Goal: Check status: Check status

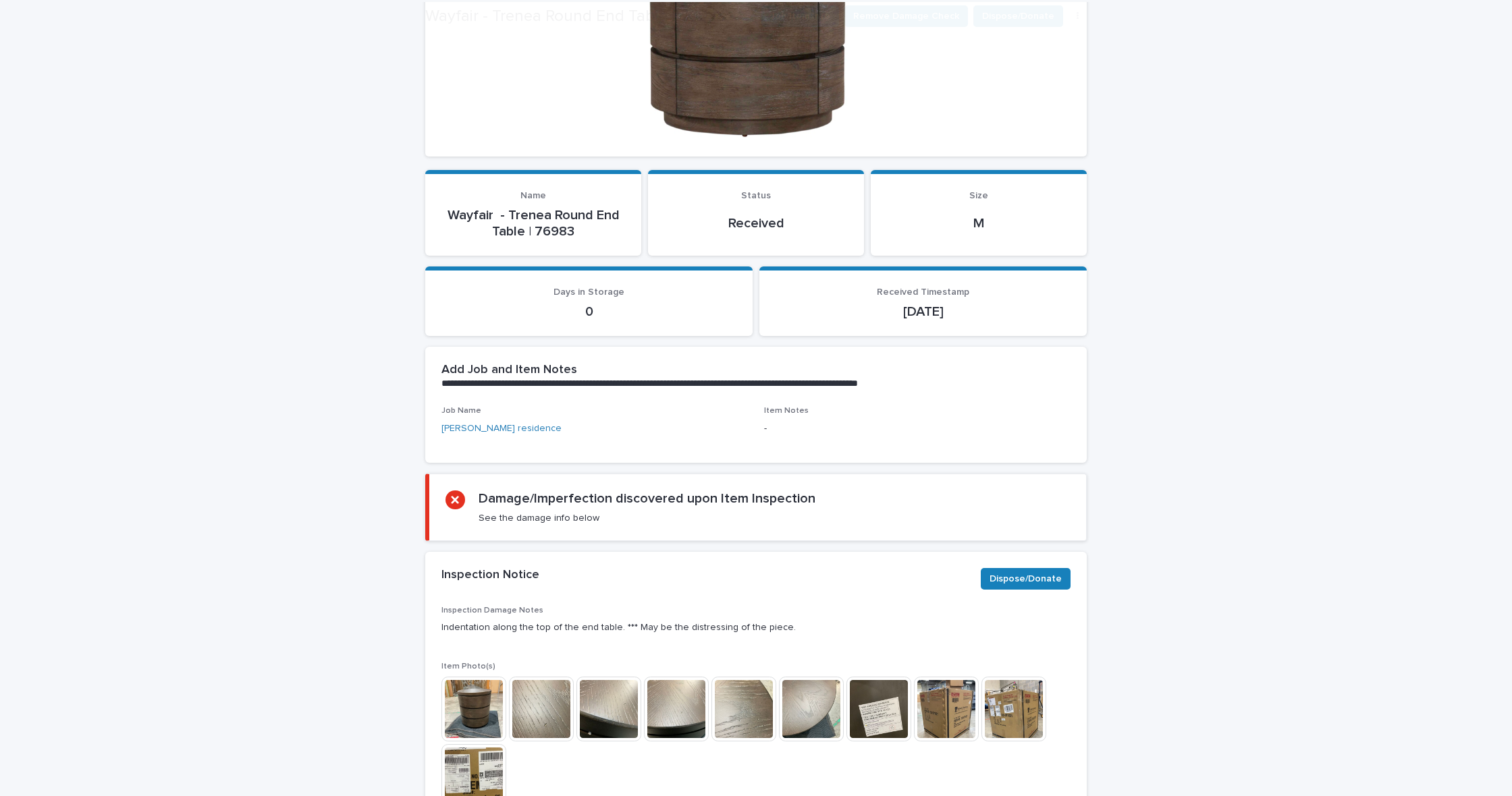
scroll to position [475, 0]
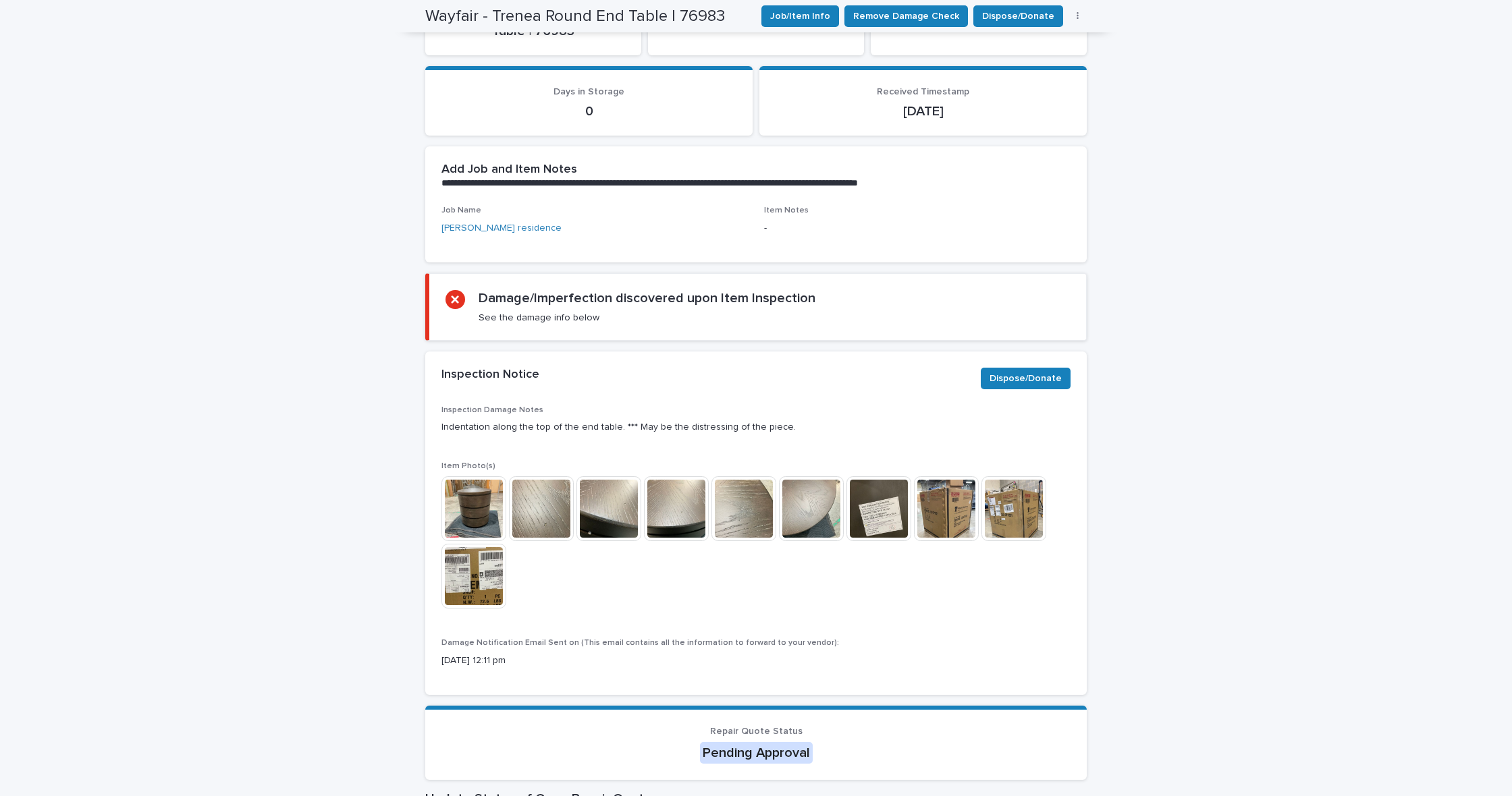
click at [479, 496] on img at bounding box center [474, 508] width 65 height 65
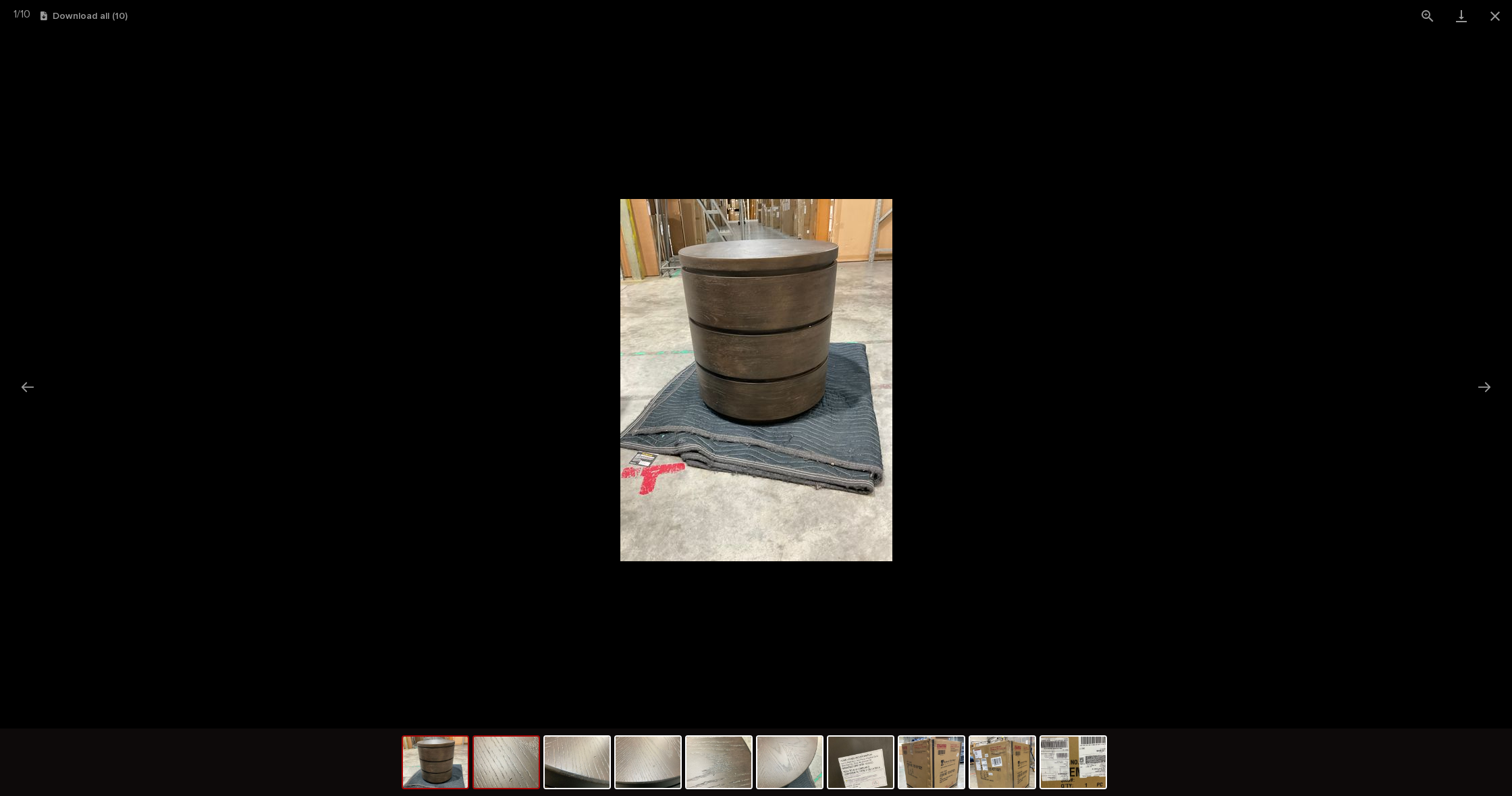
click at [520, 771] on img at bounding box center [506, 762] width 65 height 51
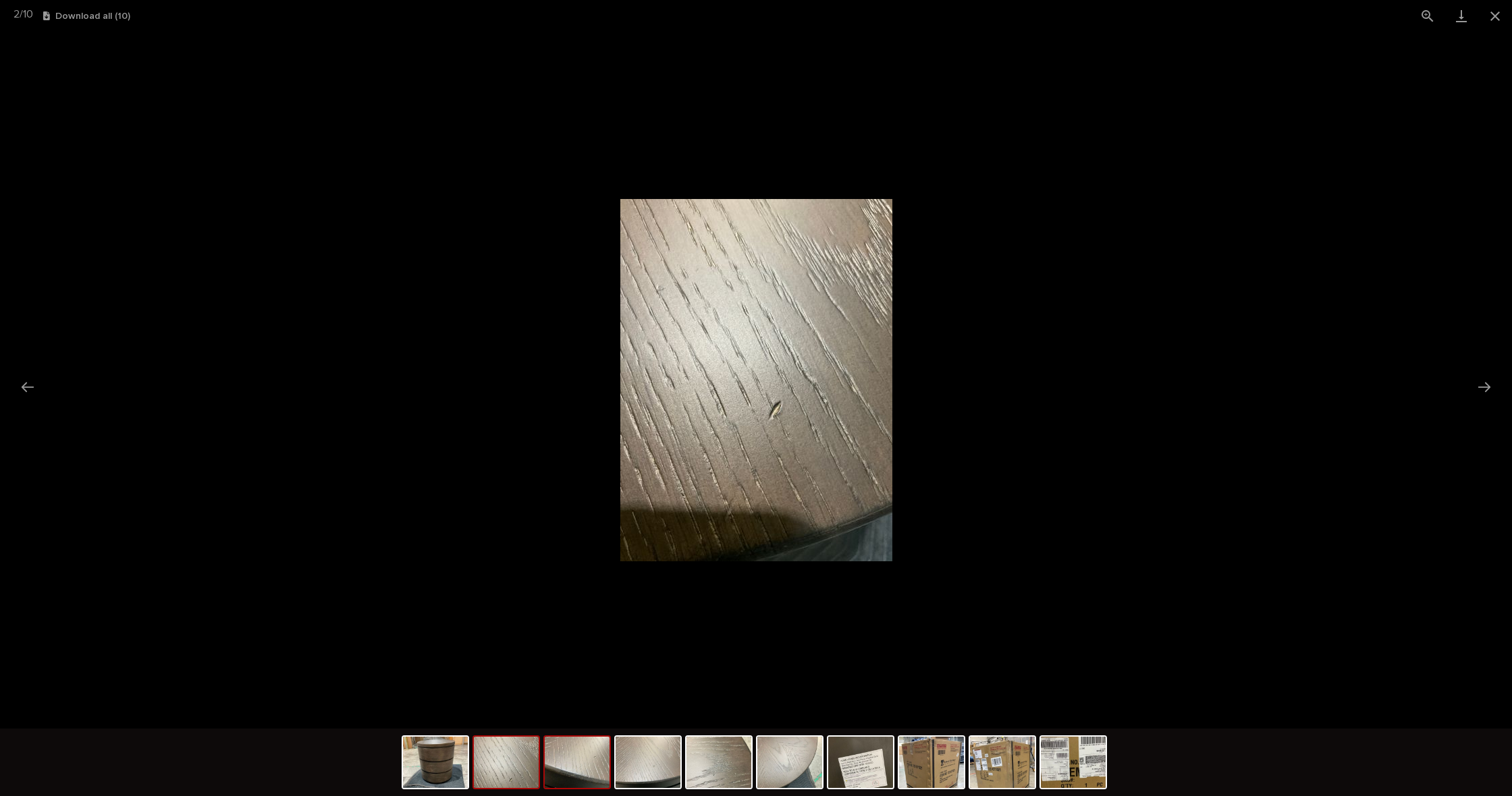
click at [602, 778] on img at bounding box center [576, 762] width 65 height 51
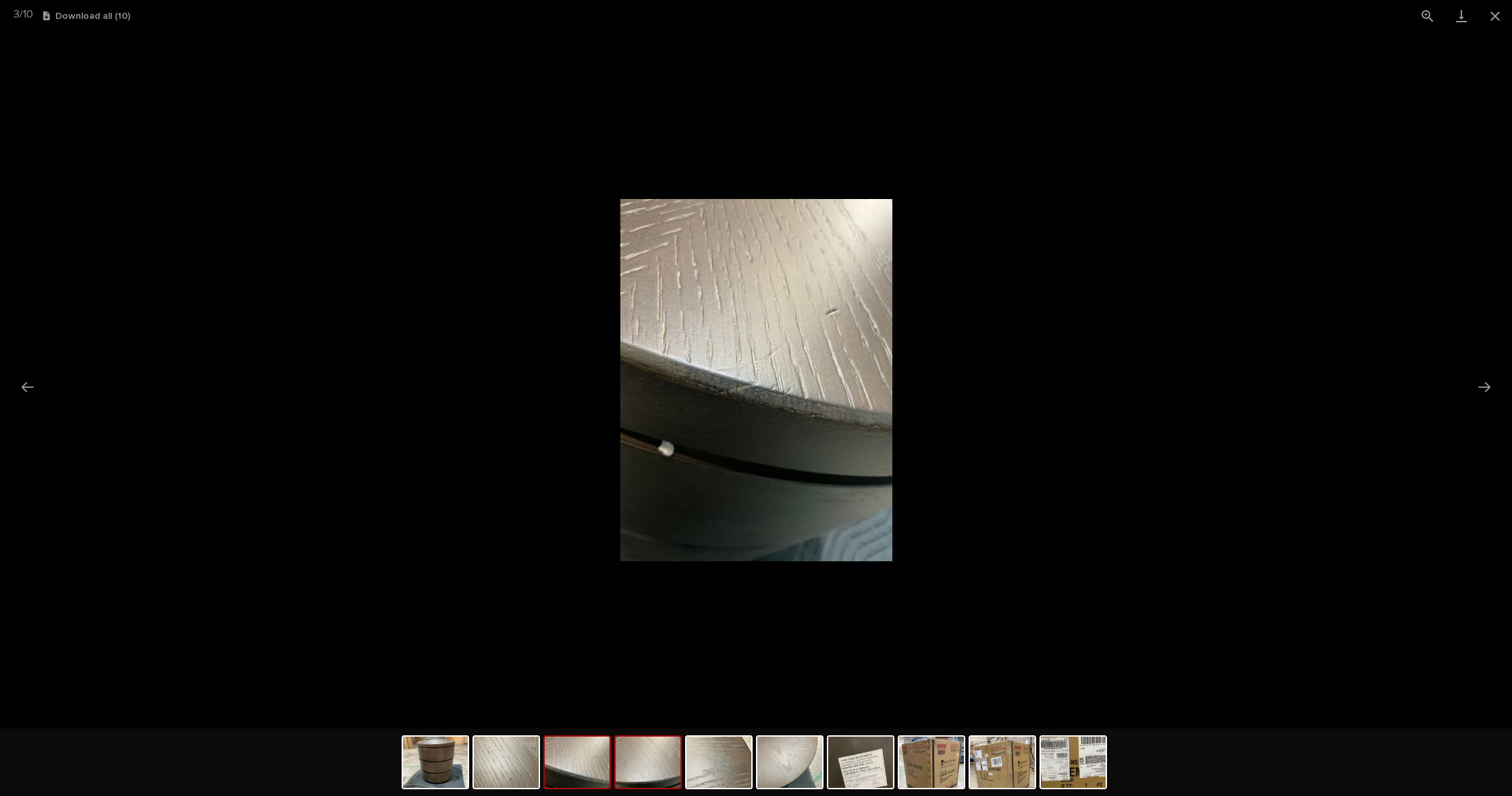
click at [617, 778] on img at bounding box center [648, 762] width 65 height 51
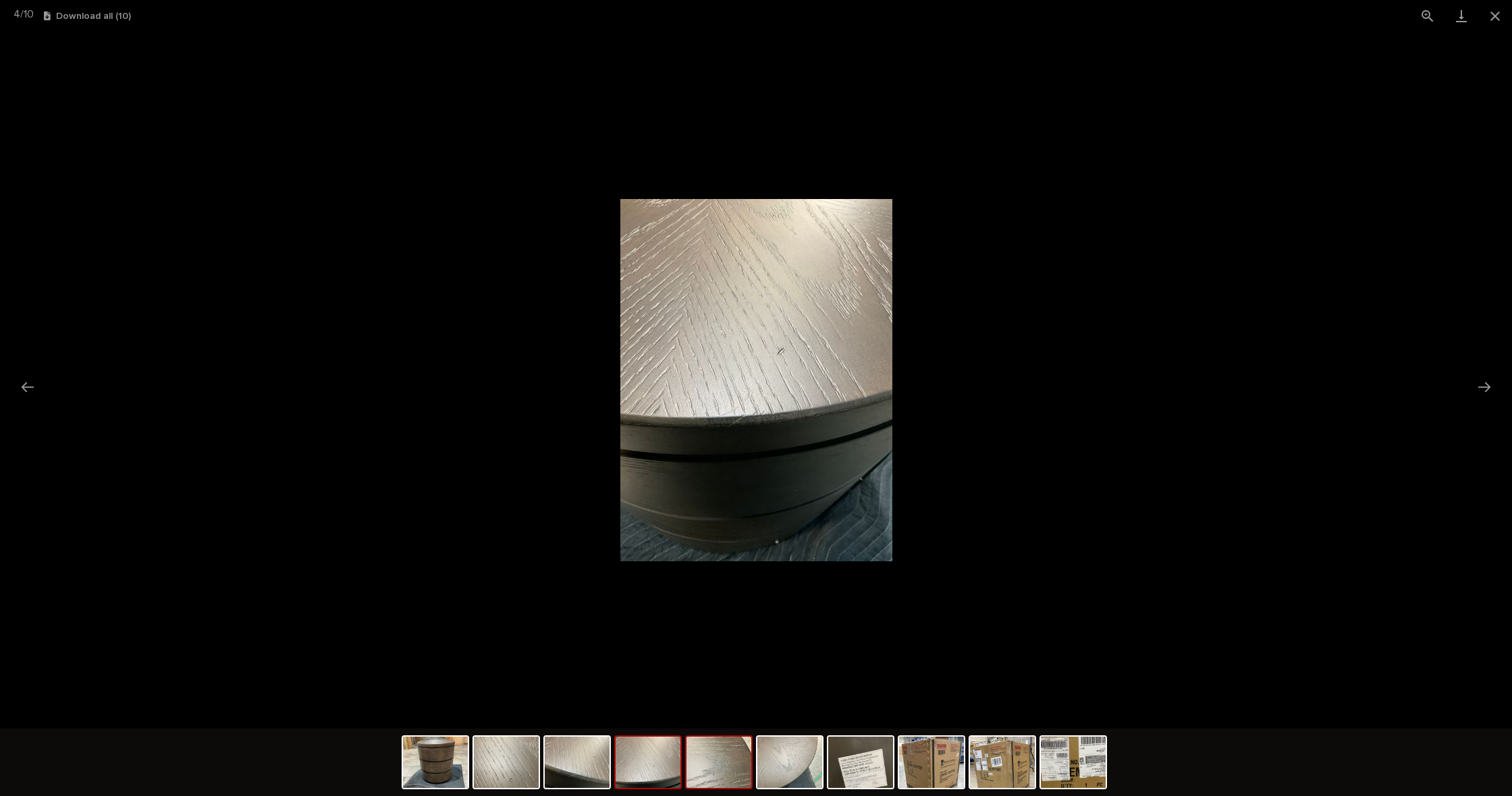
click at [708, 777] on img at bounding box center [718, 762] width 65 height 51
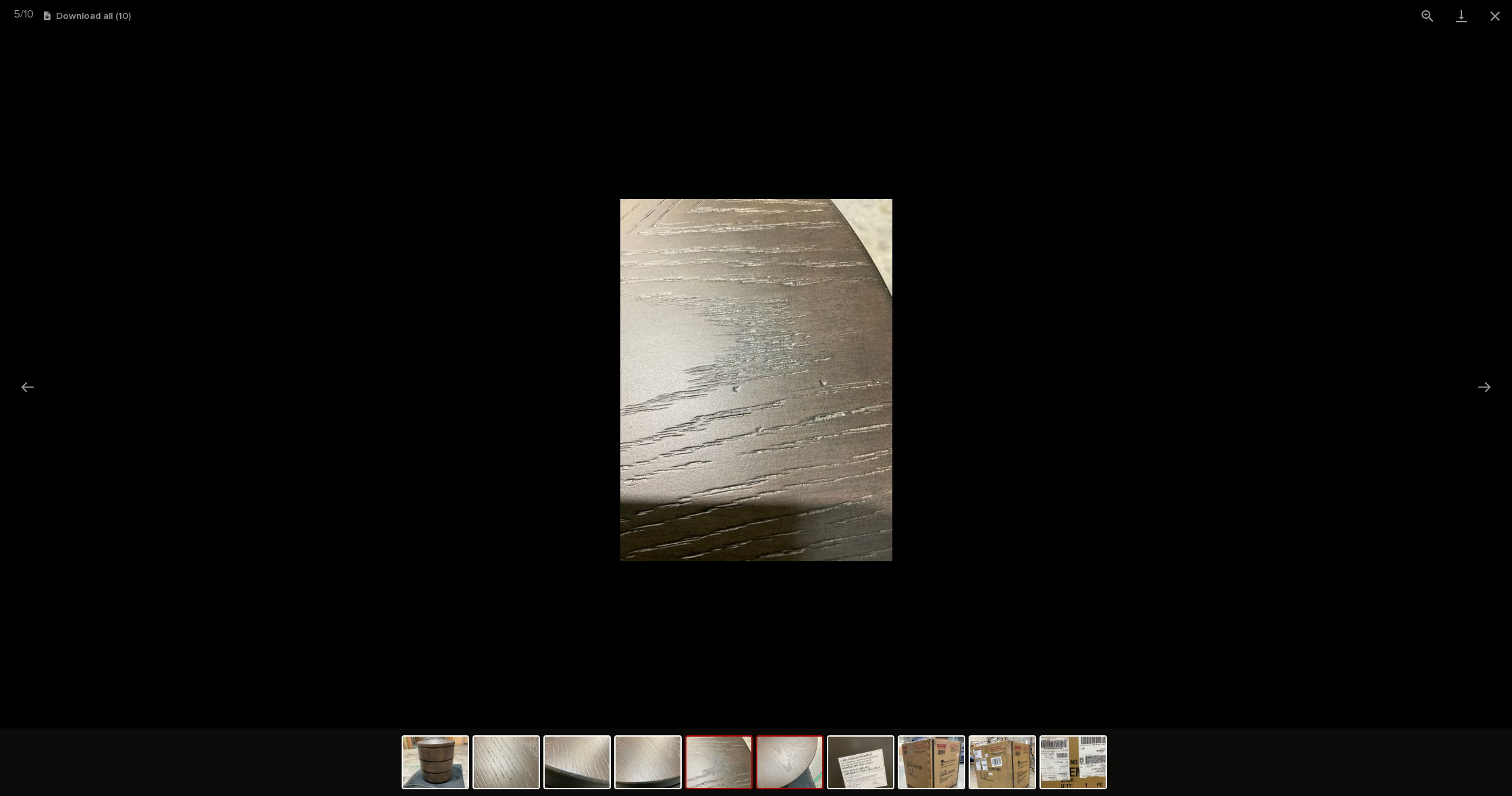
click at [772, 777] on img at bounding box center [789, 762] width 65 height 51
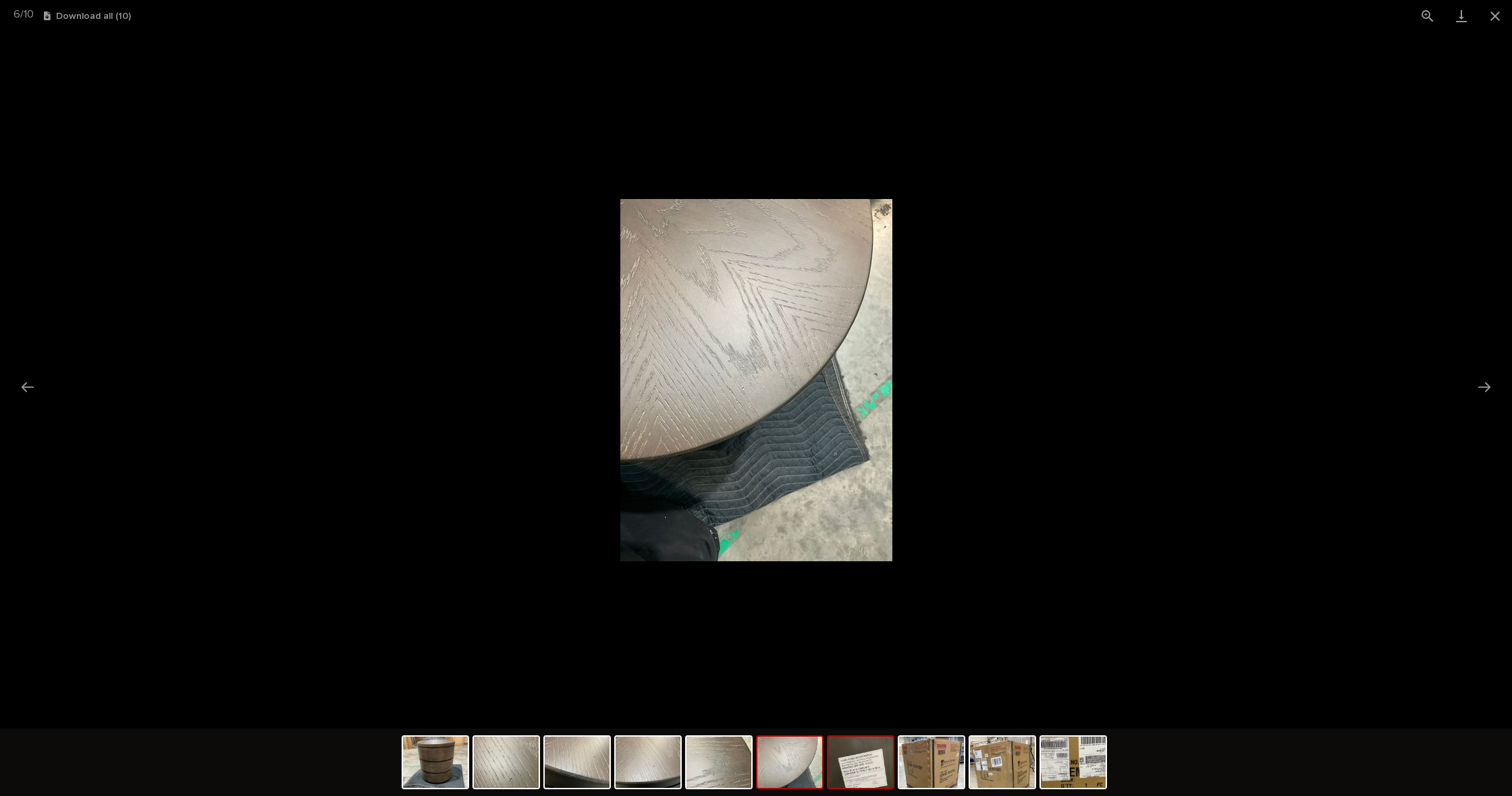
click at [834, 776] on img at bounding box center [860, 762] width 65 height 51
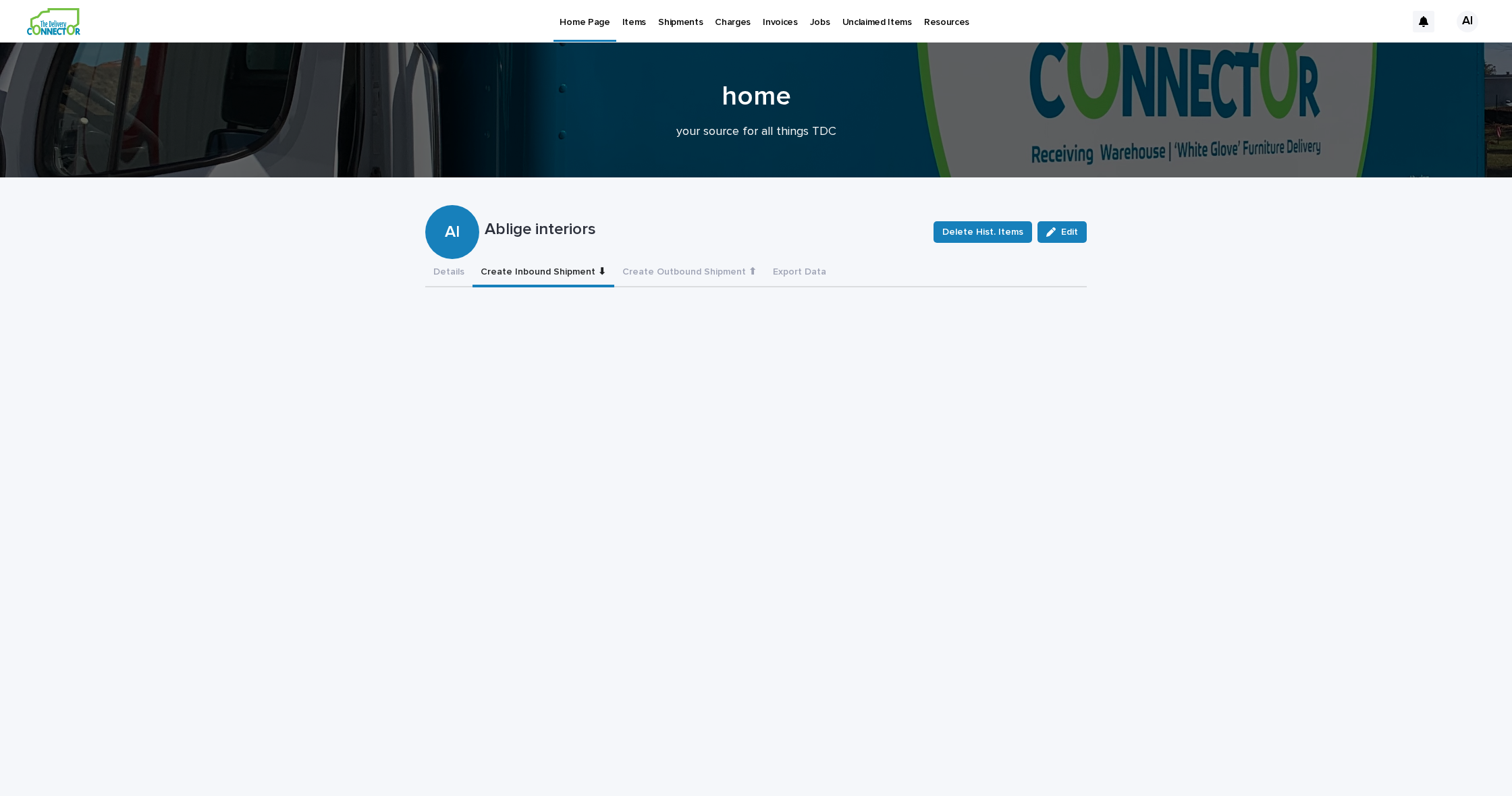
click at [635, 23] on p "Items" at bounding box center [634, 14] width 23 height 28
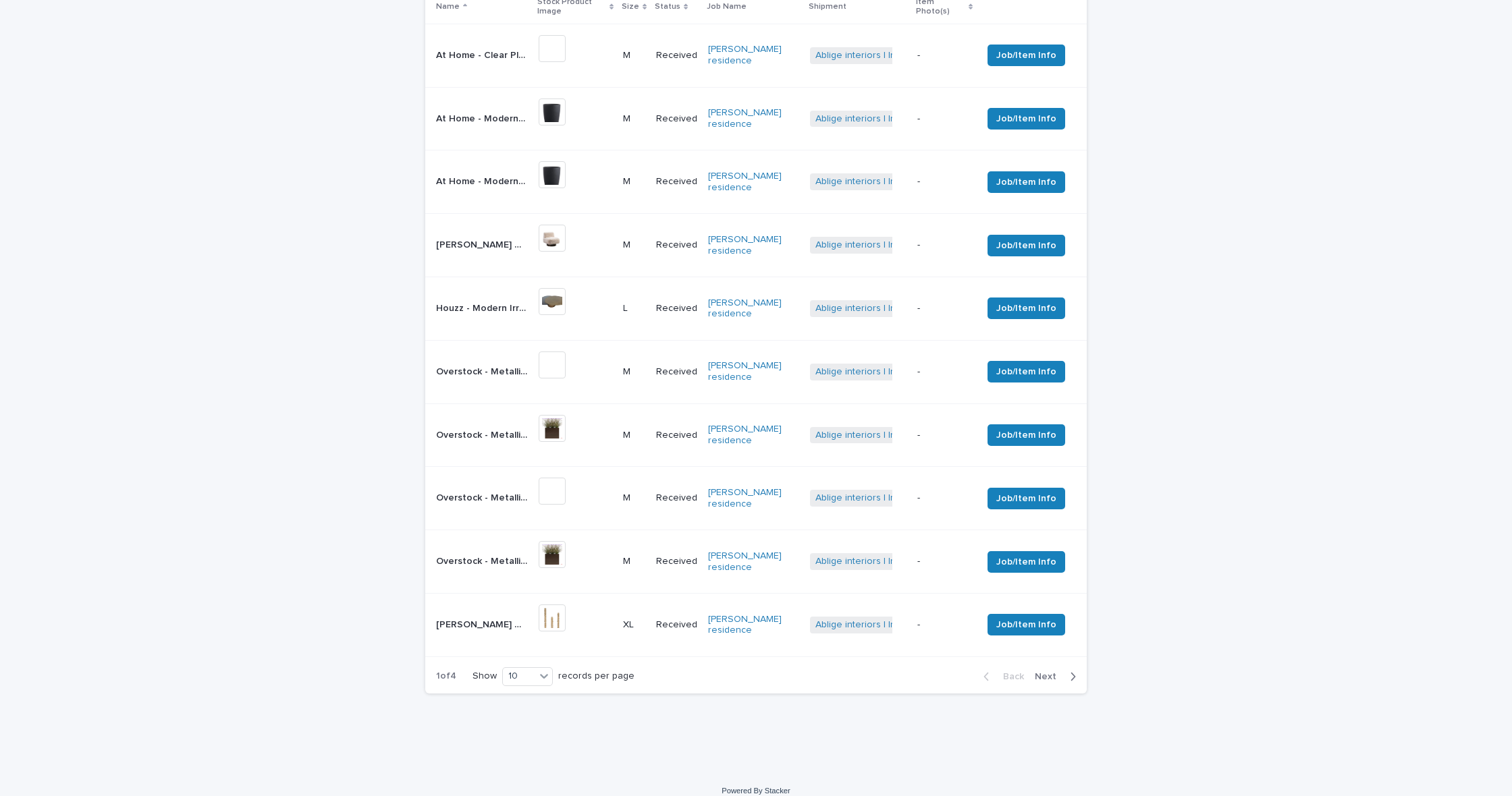
scroll to position [612, 0]
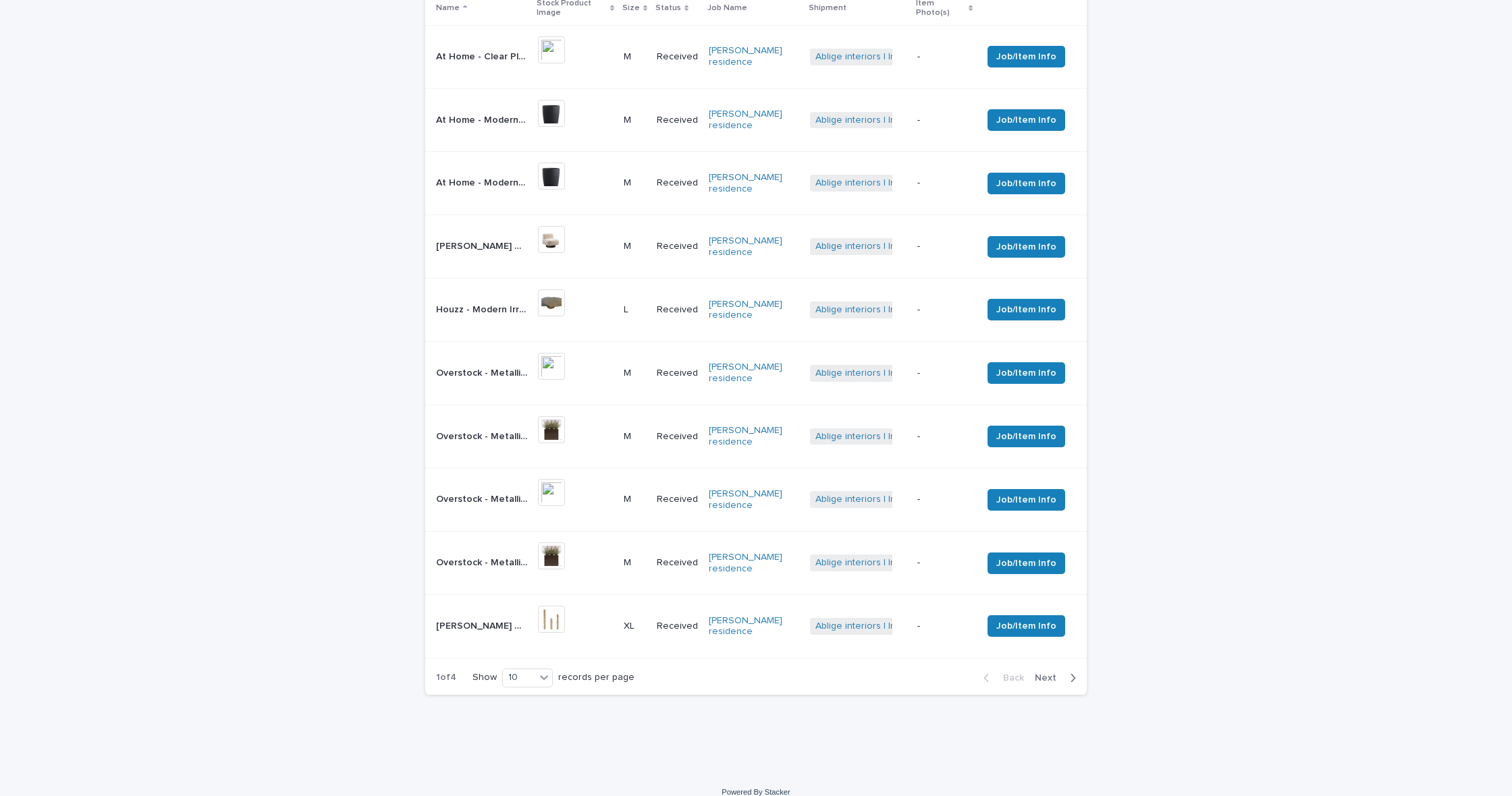
click at [1042, 673] on span "Next" at bounding box center [1049, 677] width 30 height 9
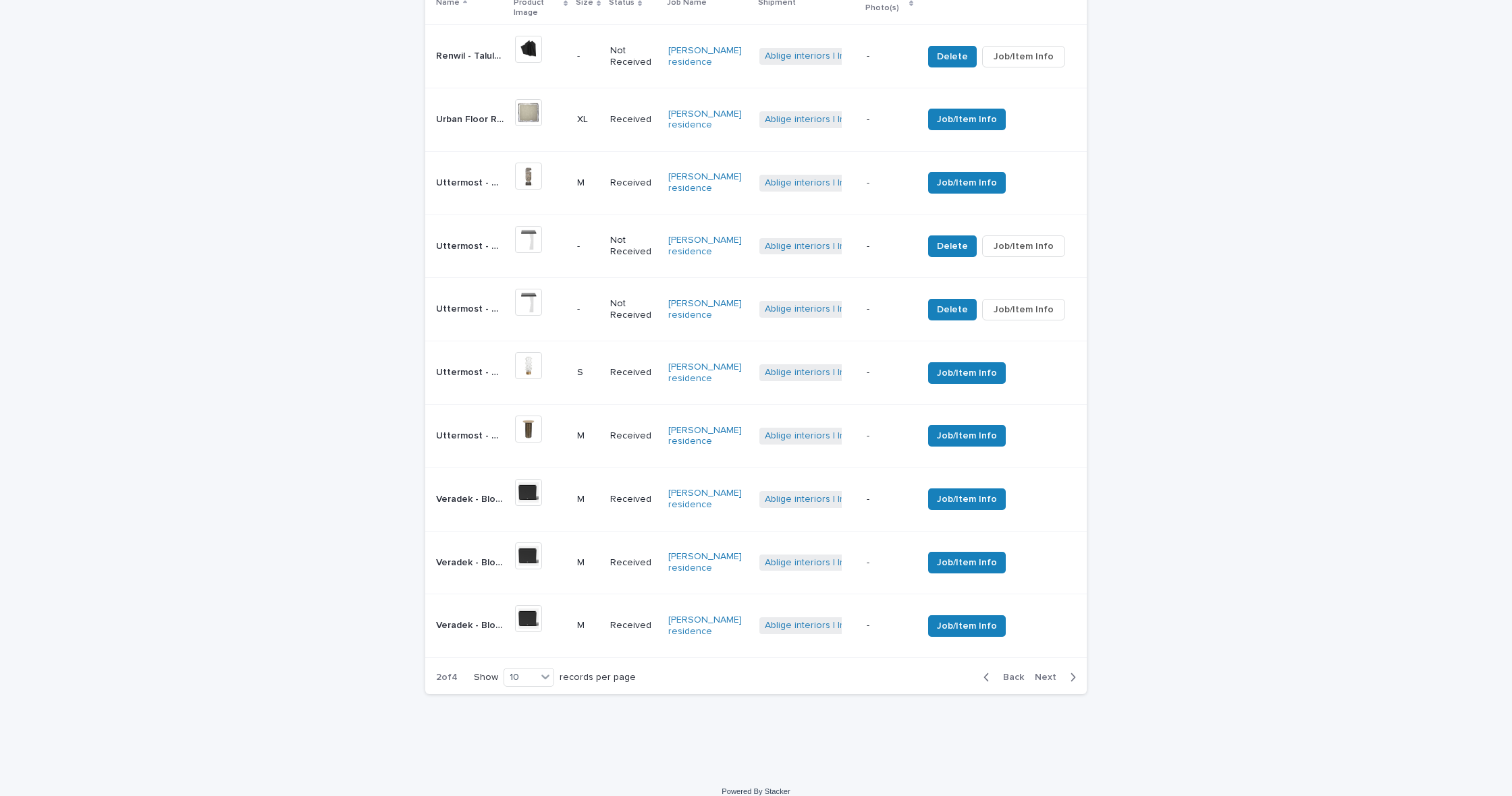
scroll to position [621, 0]
click at [1052, 673] on span "Next" at bounding box center [1049, 677] width 30 height 9
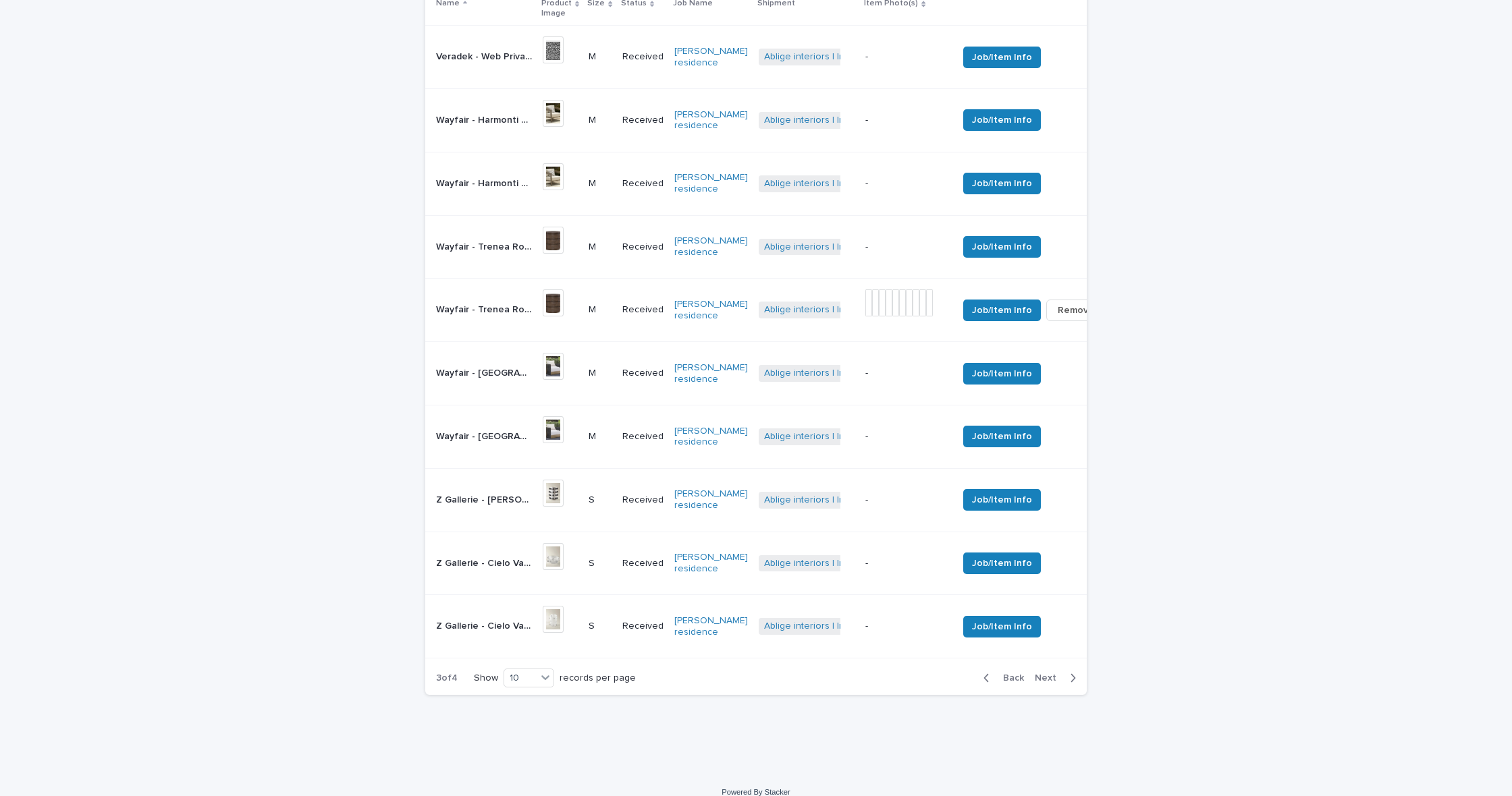
click at [622, 244] on p "Received" at bounding box center [643, 248] width 41 height 12
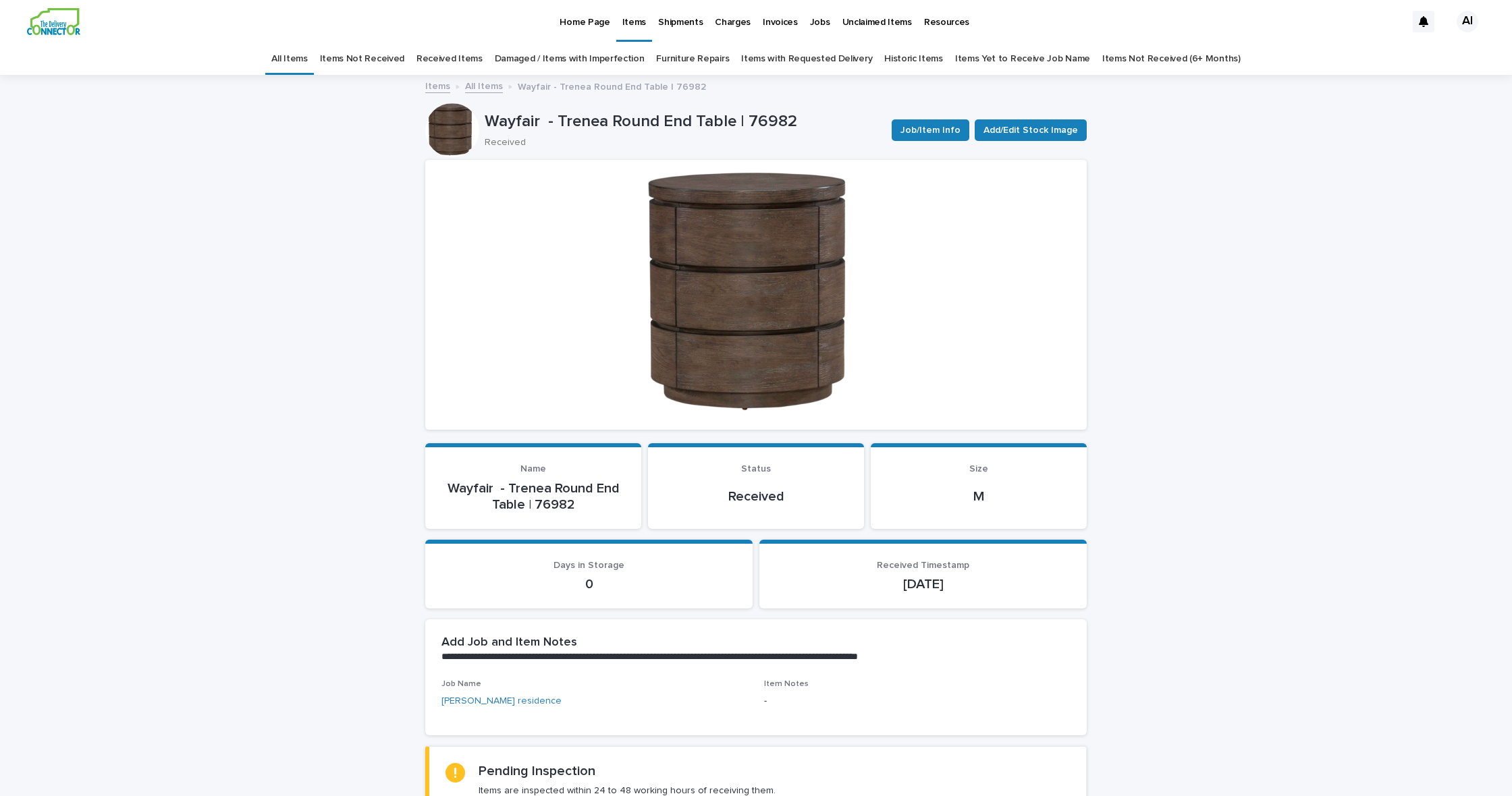
click at [471, 57] on link "Received Items" at bounding box center [449, 59] width 66 height 32
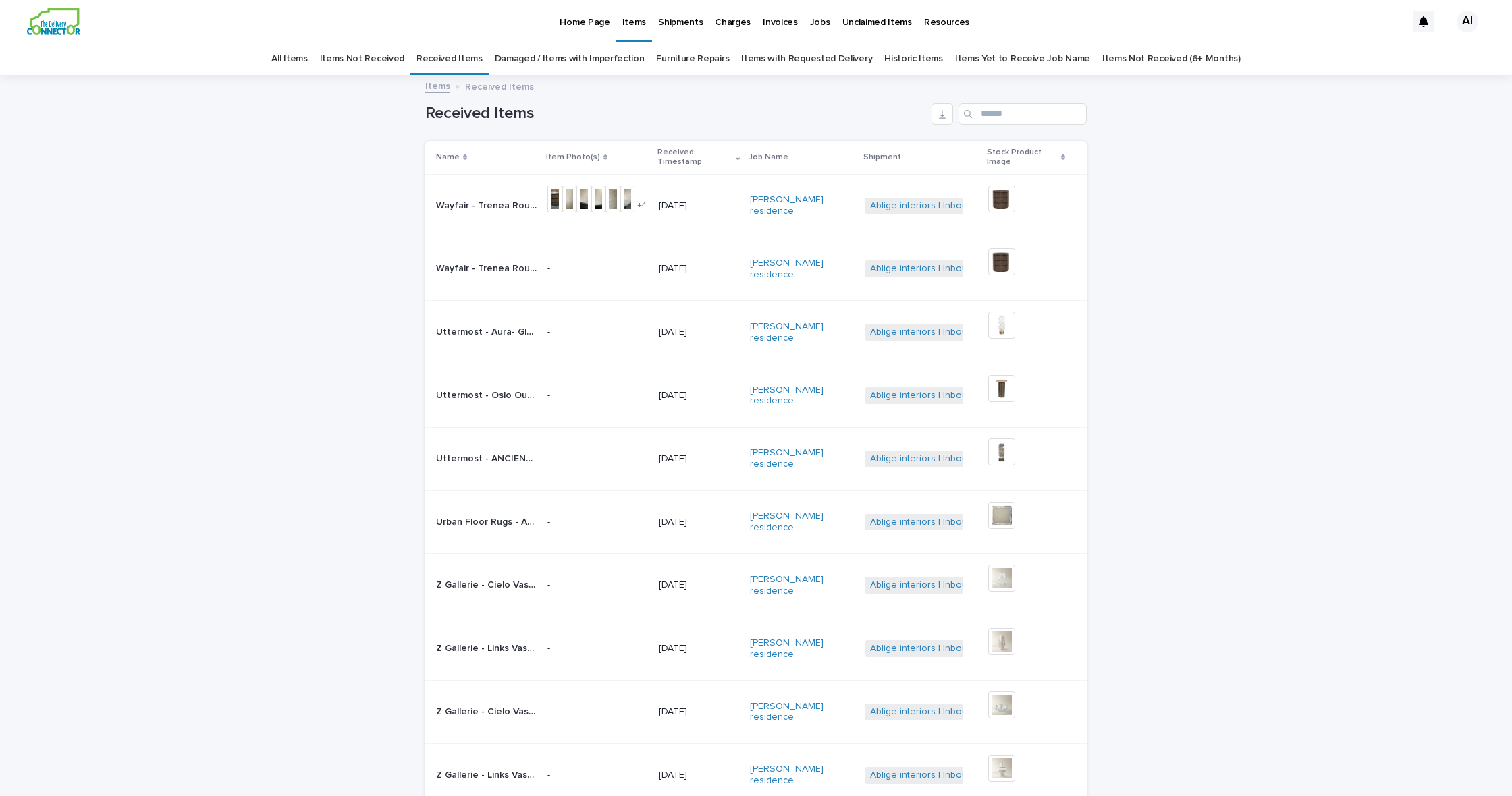
click at [502, 197] on p "Wayfair - Trenea Round End Table | 76983" at bounding box center [487, 204] width 103 height 14
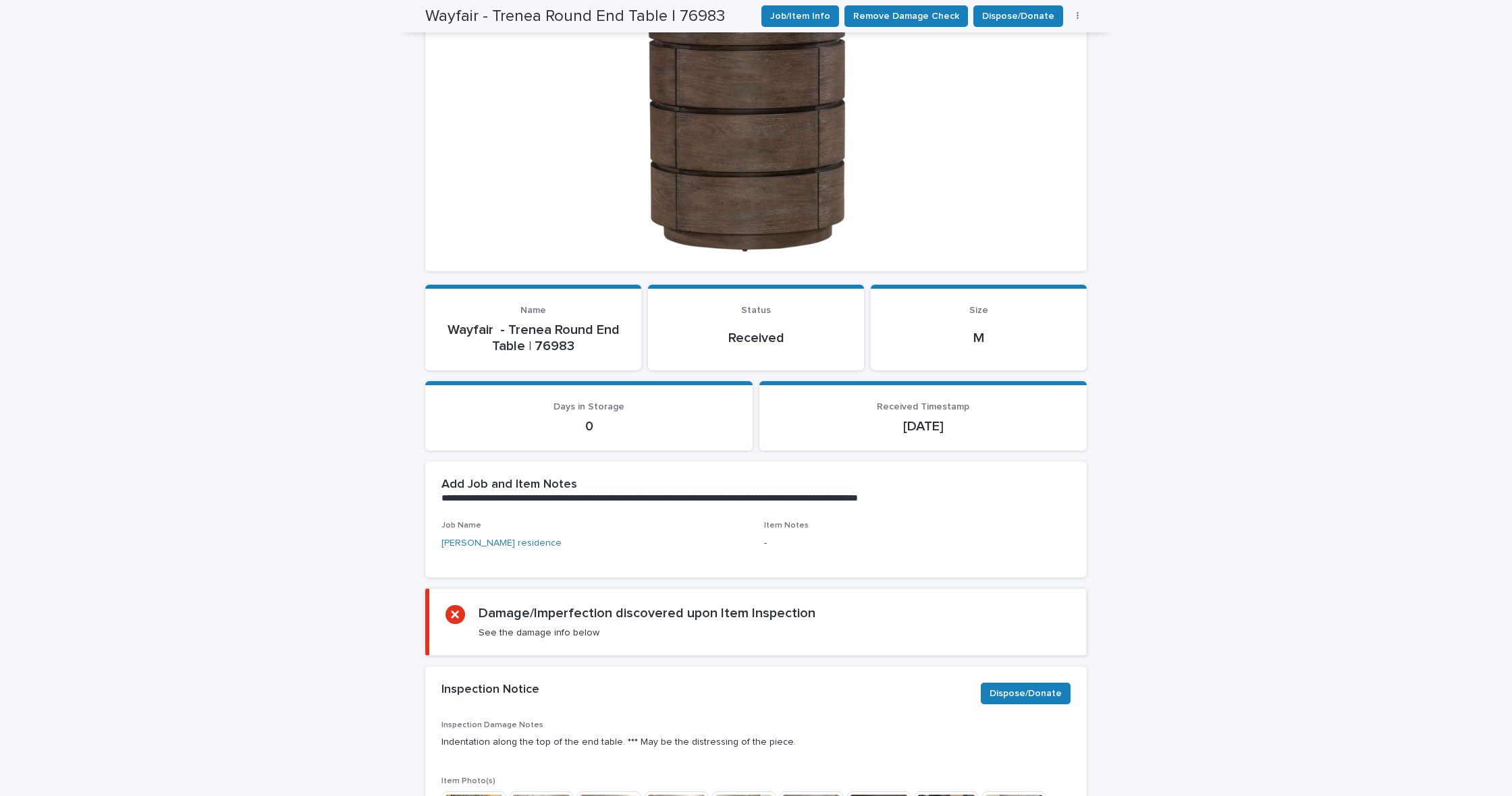
scroll to position [287, 0]
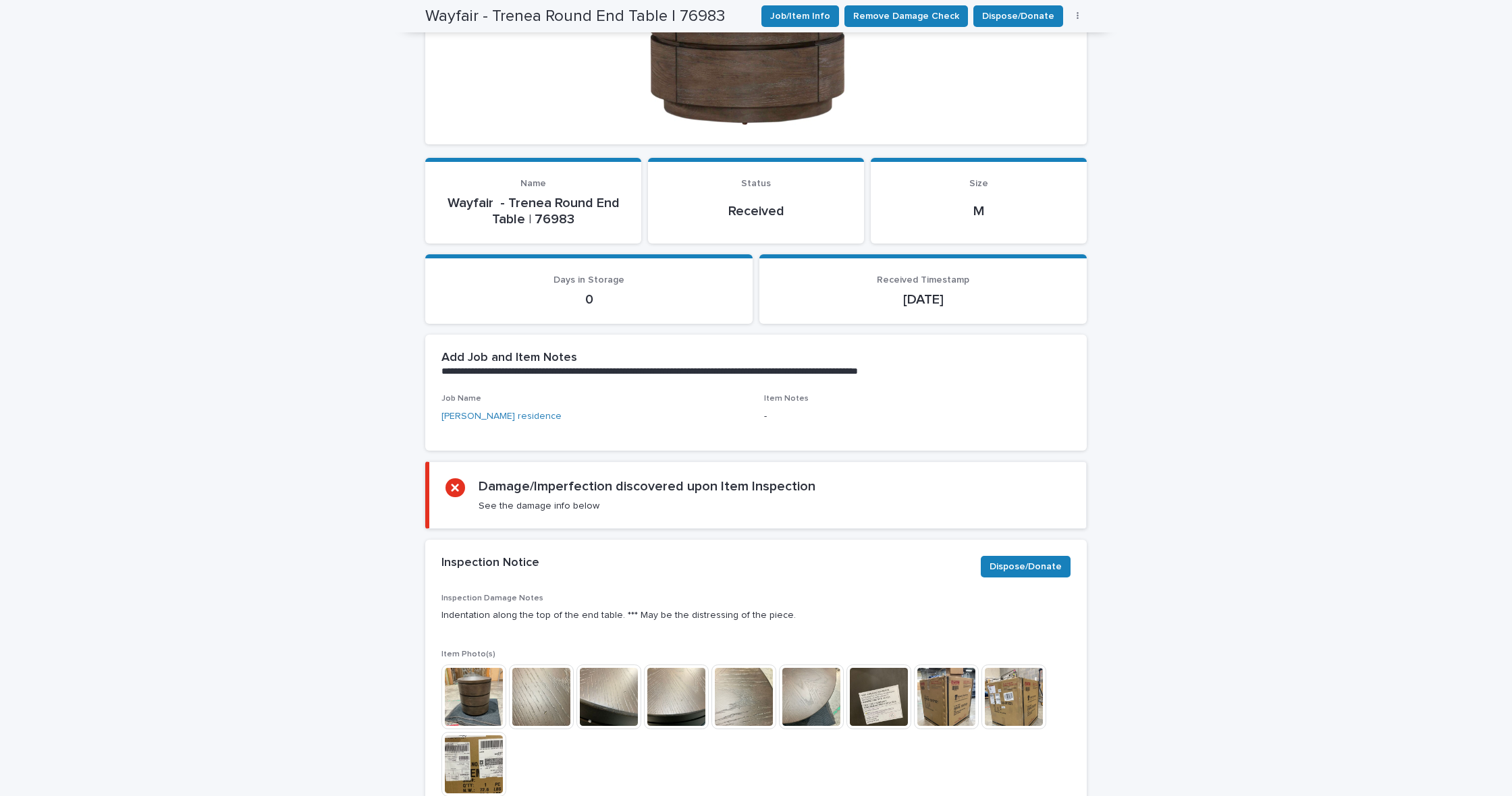
click at [469, 695] on img at bounding box center [474, 696] width 65 height 65
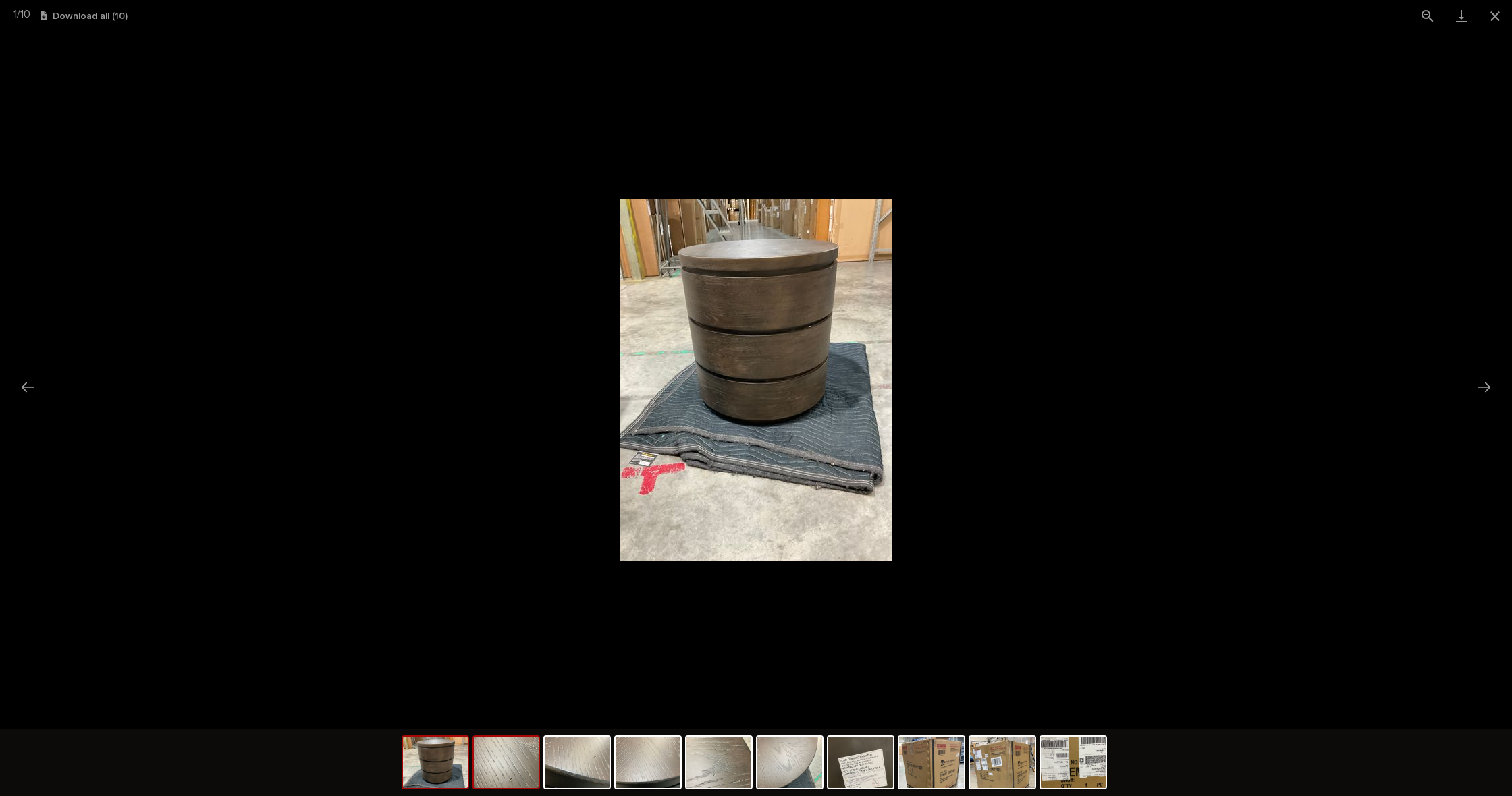
click at [507, 766] on img at bounding box center [506, 762] width 65 height 51
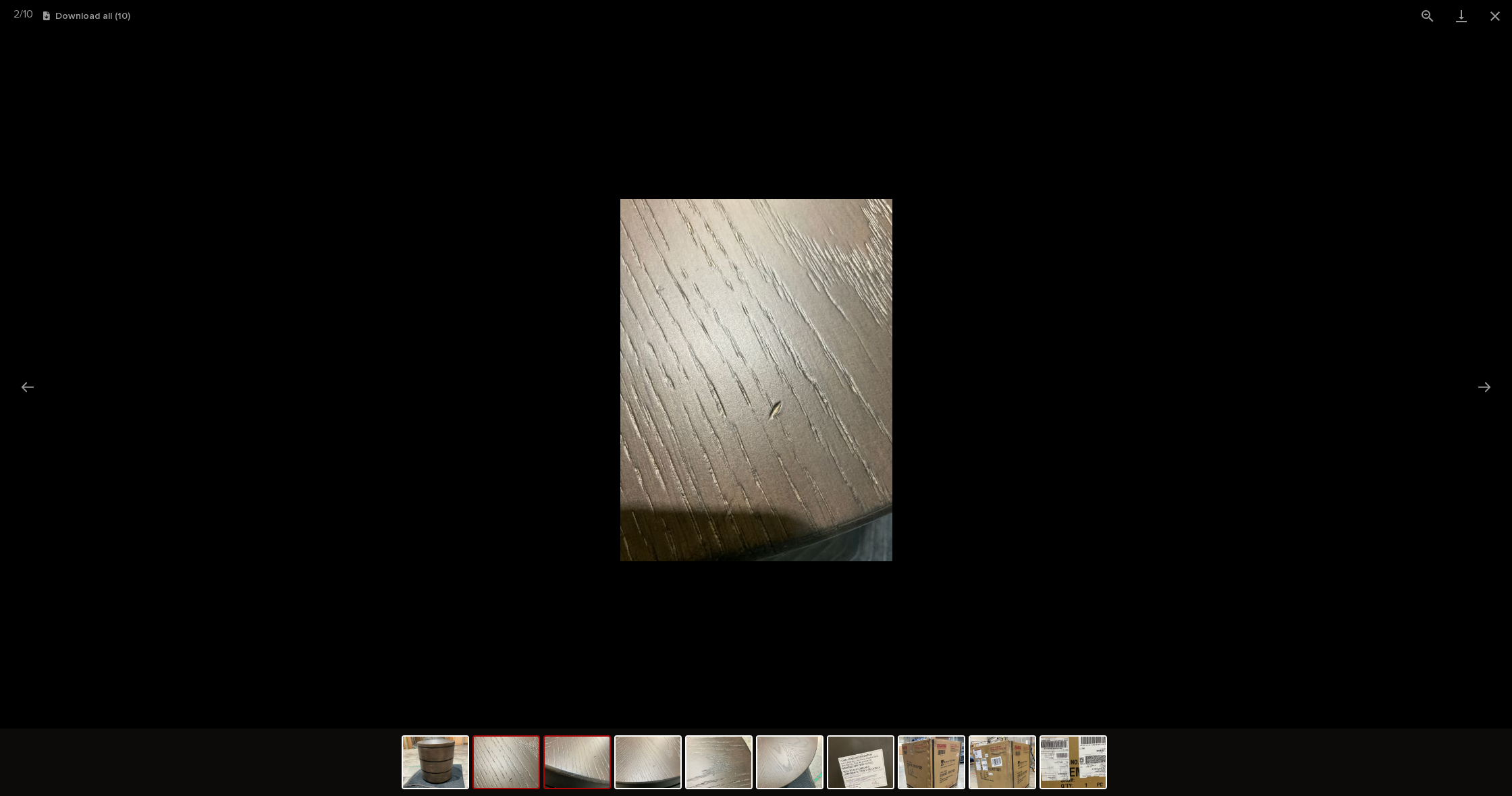
click at [589, 768] on img at bounding box center [576, 762] width 65 height 51
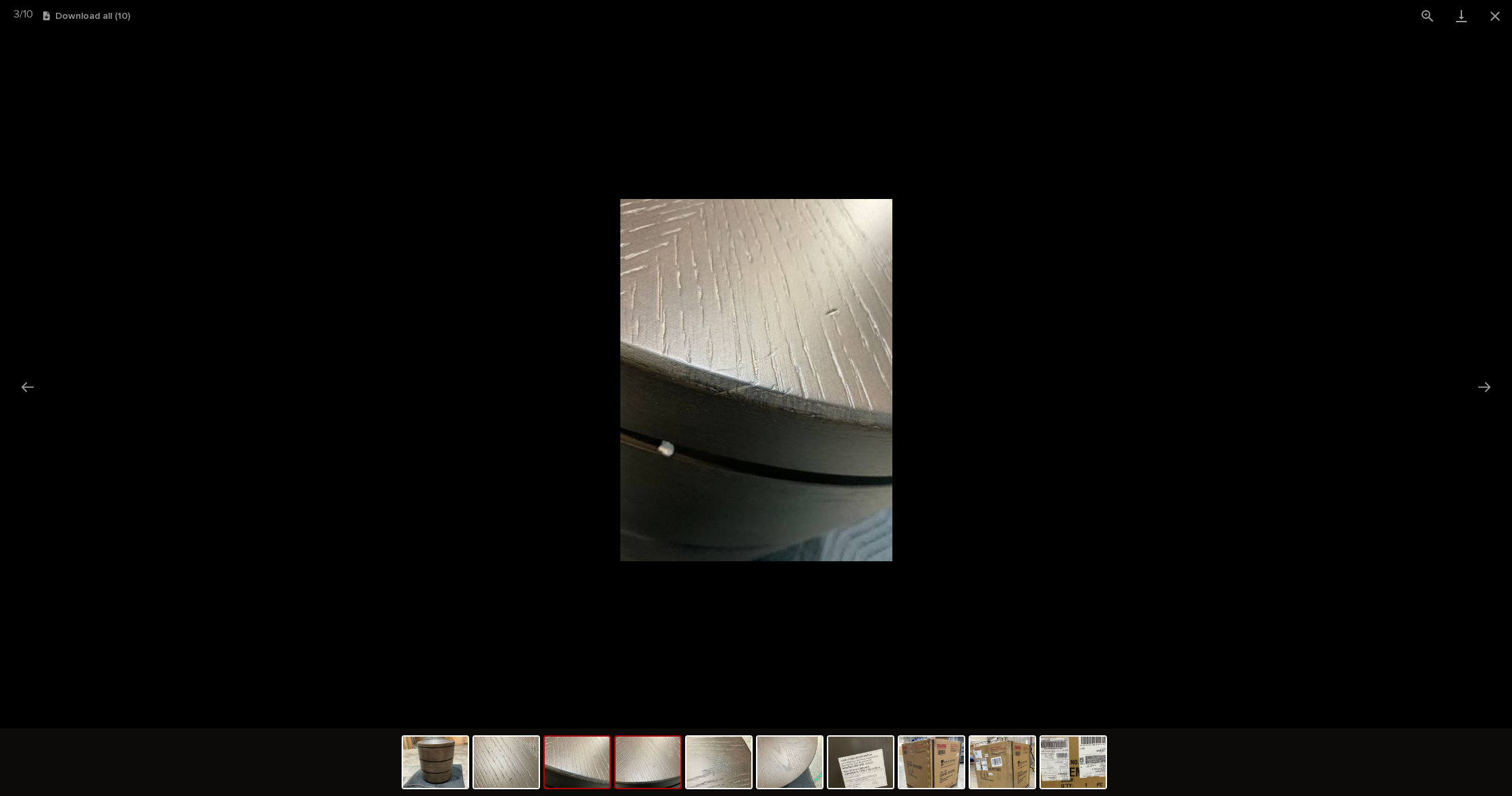
click at [642, 773] on img at bounding box center [648, 762] width 65 height 51
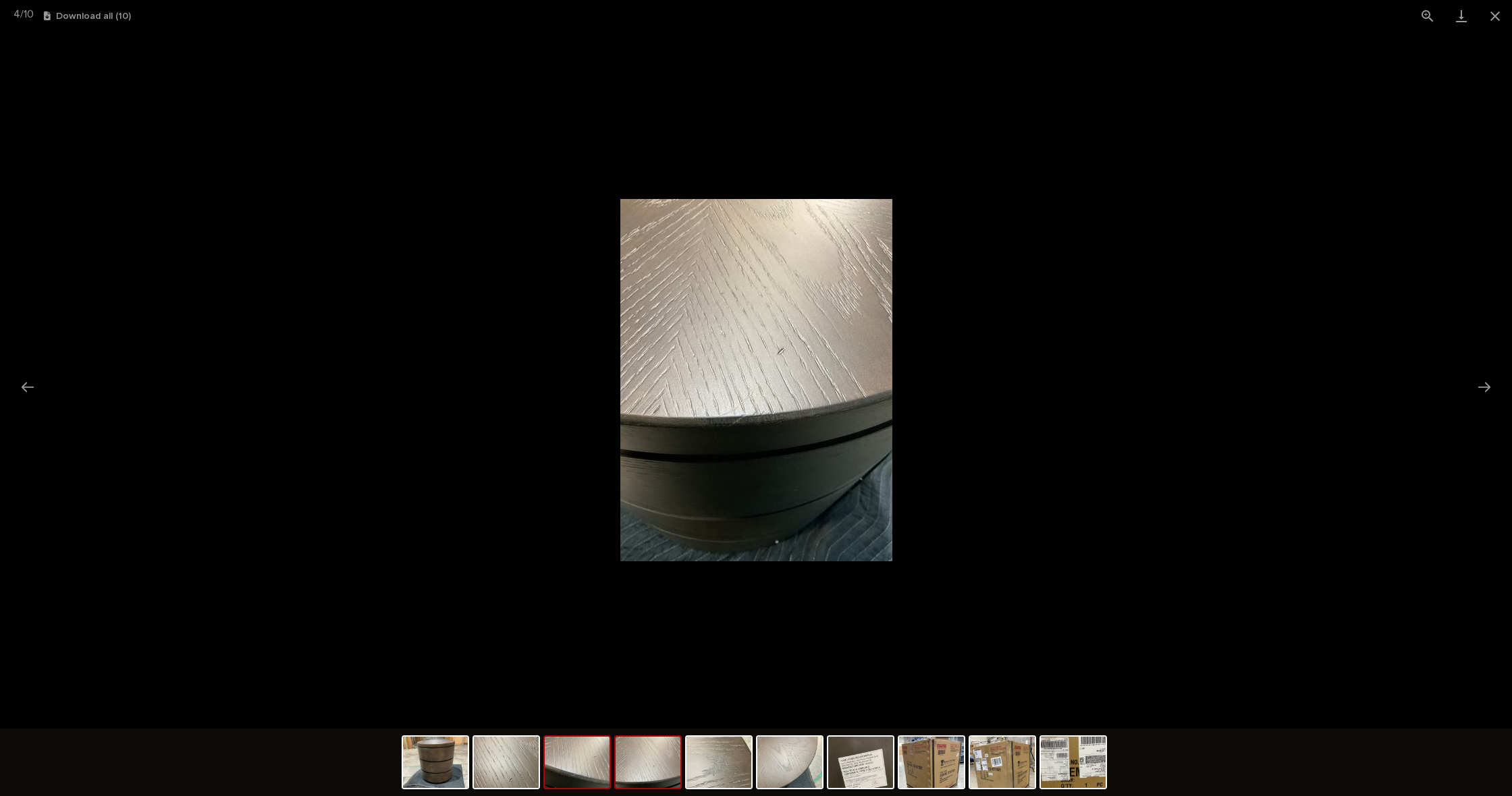
click at [575, 765] on img at bounding box center [576, 762] width 65 height 51
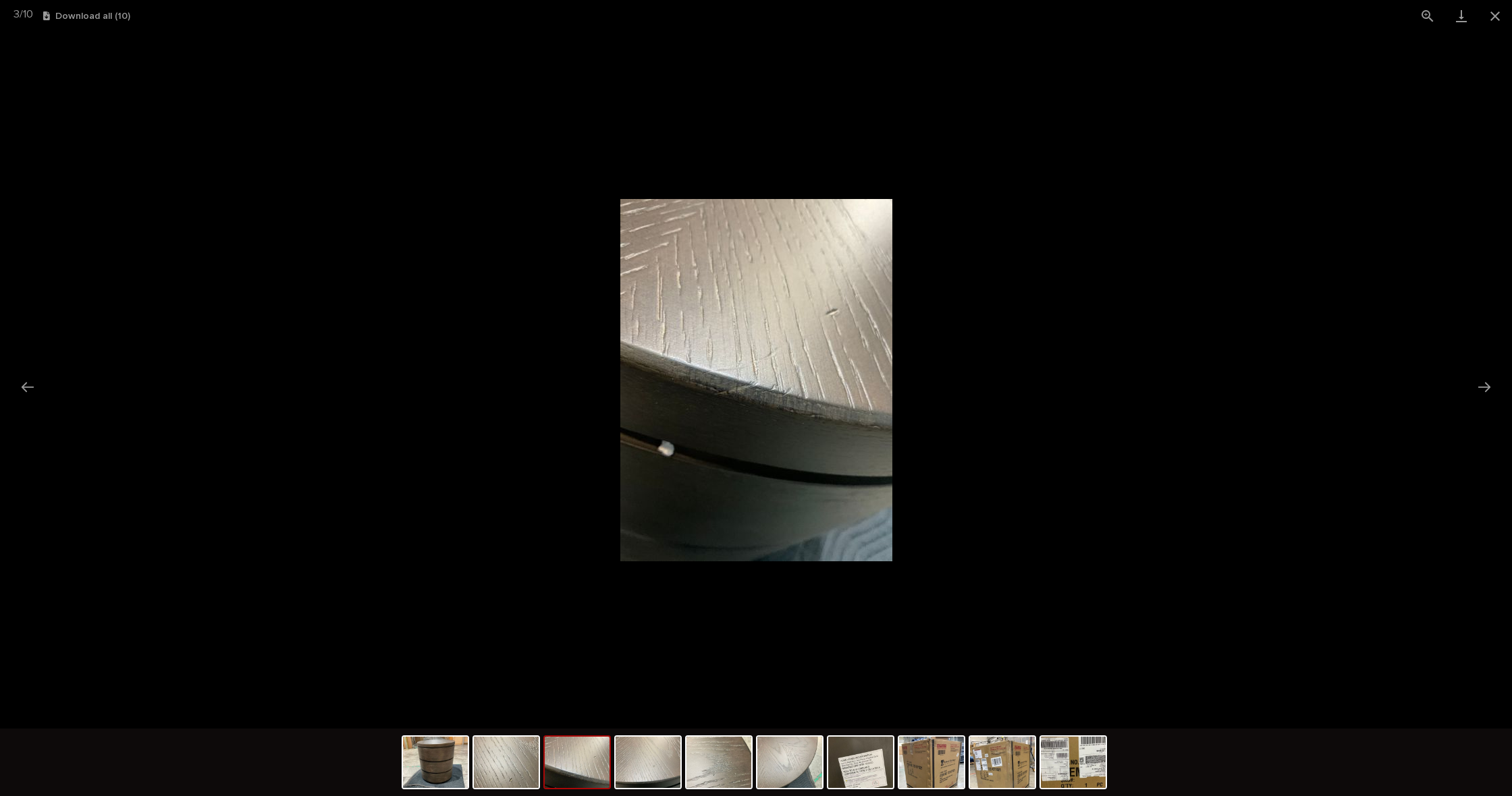
scroll to position [0, 0]
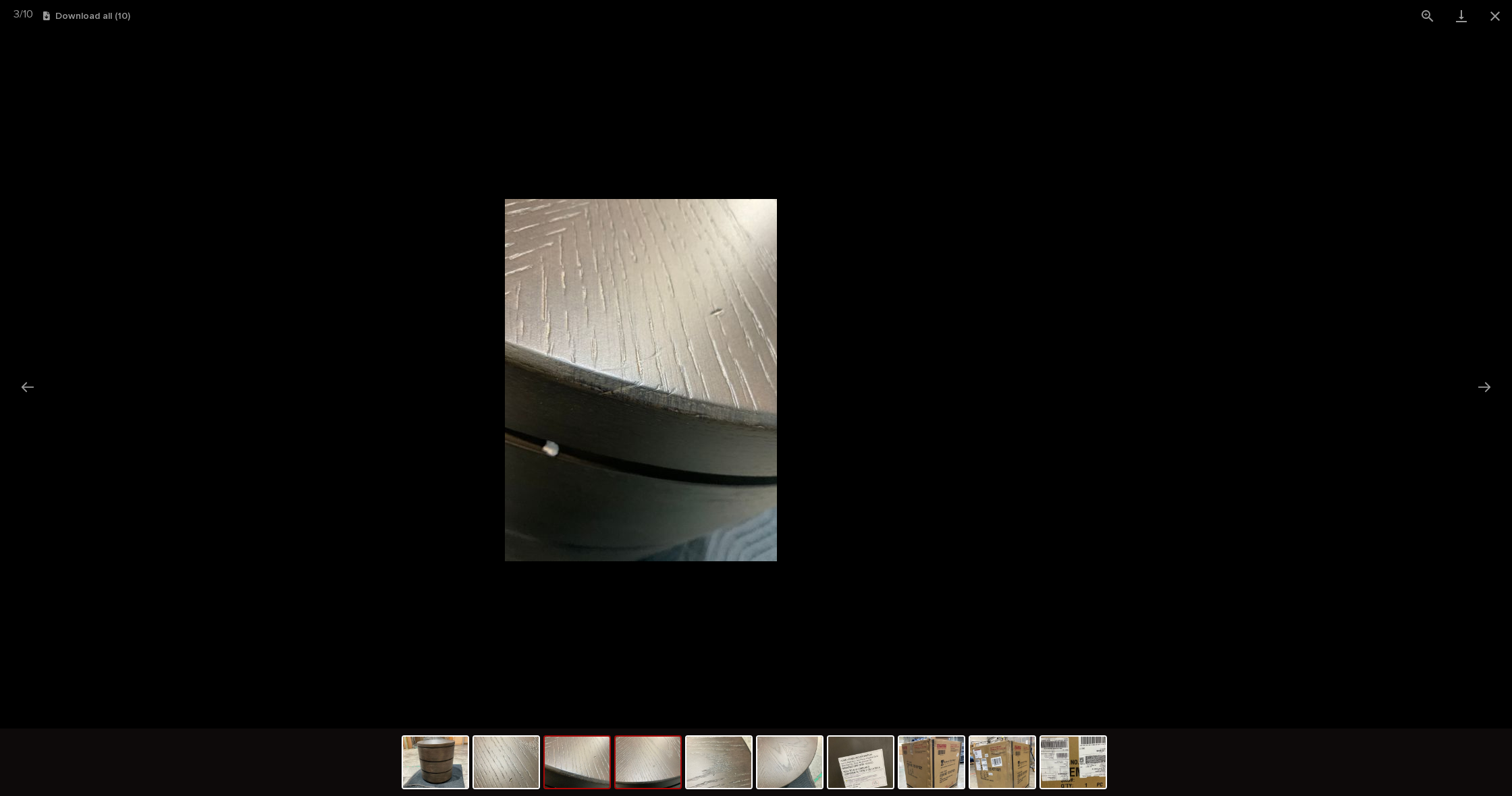
click at [659, 768] on img at bounding box center [648, 762] width 65 height 51
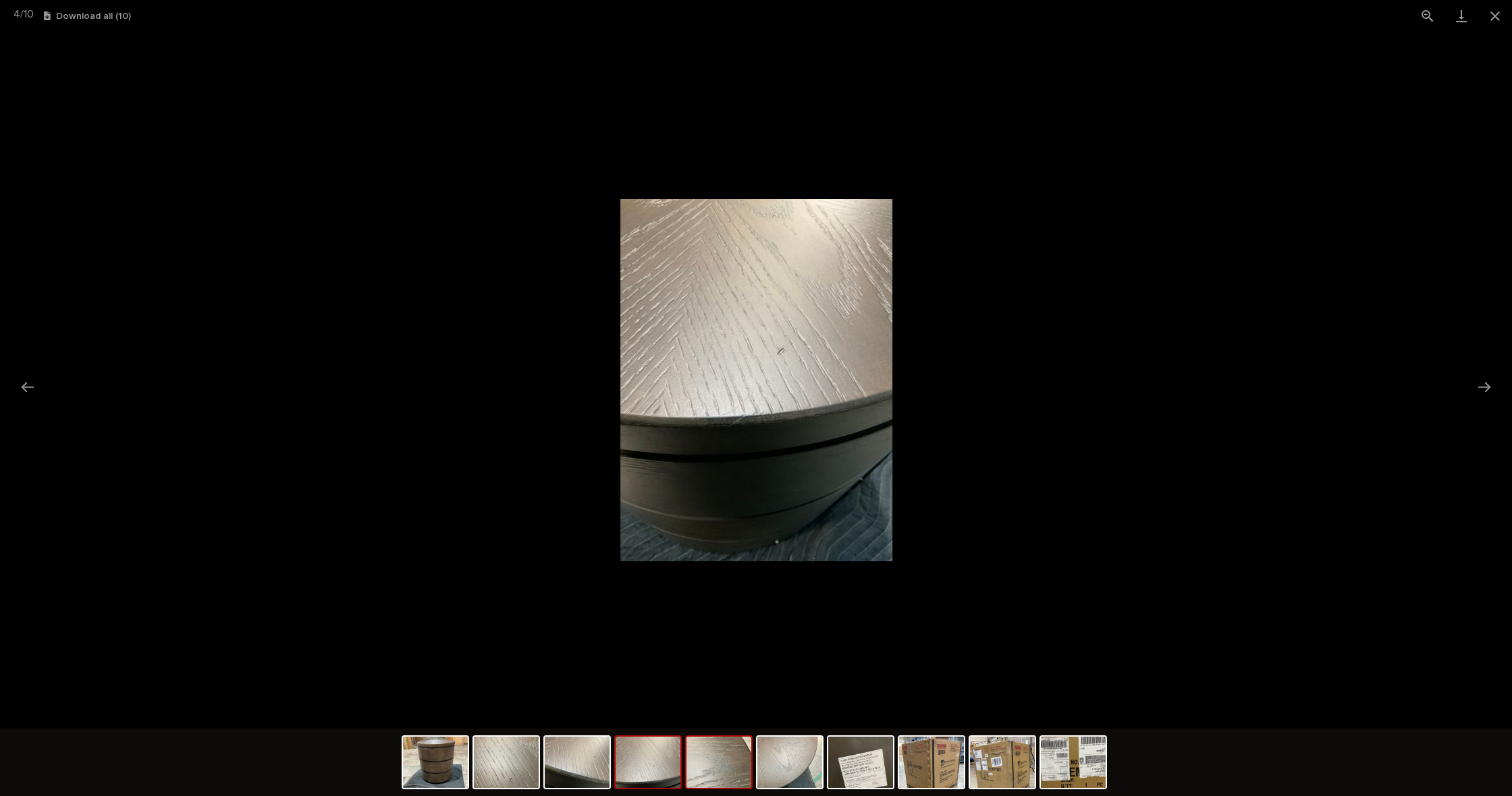
click at [745, 772] on img at bounding box center [718, 762] width 65 height 51
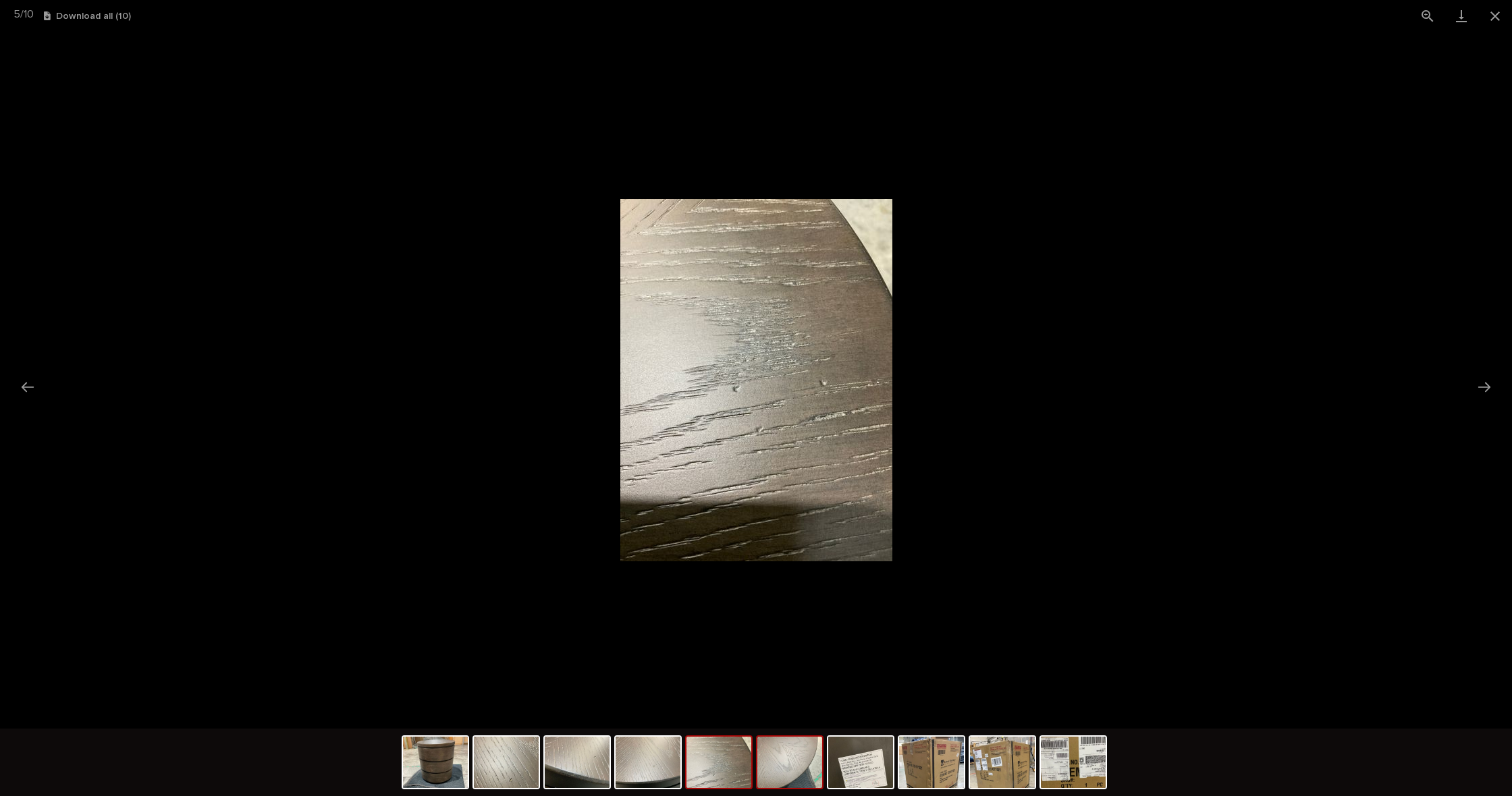
click at [814, 776] on img at bounding box center [789, 762] width 65 height 51
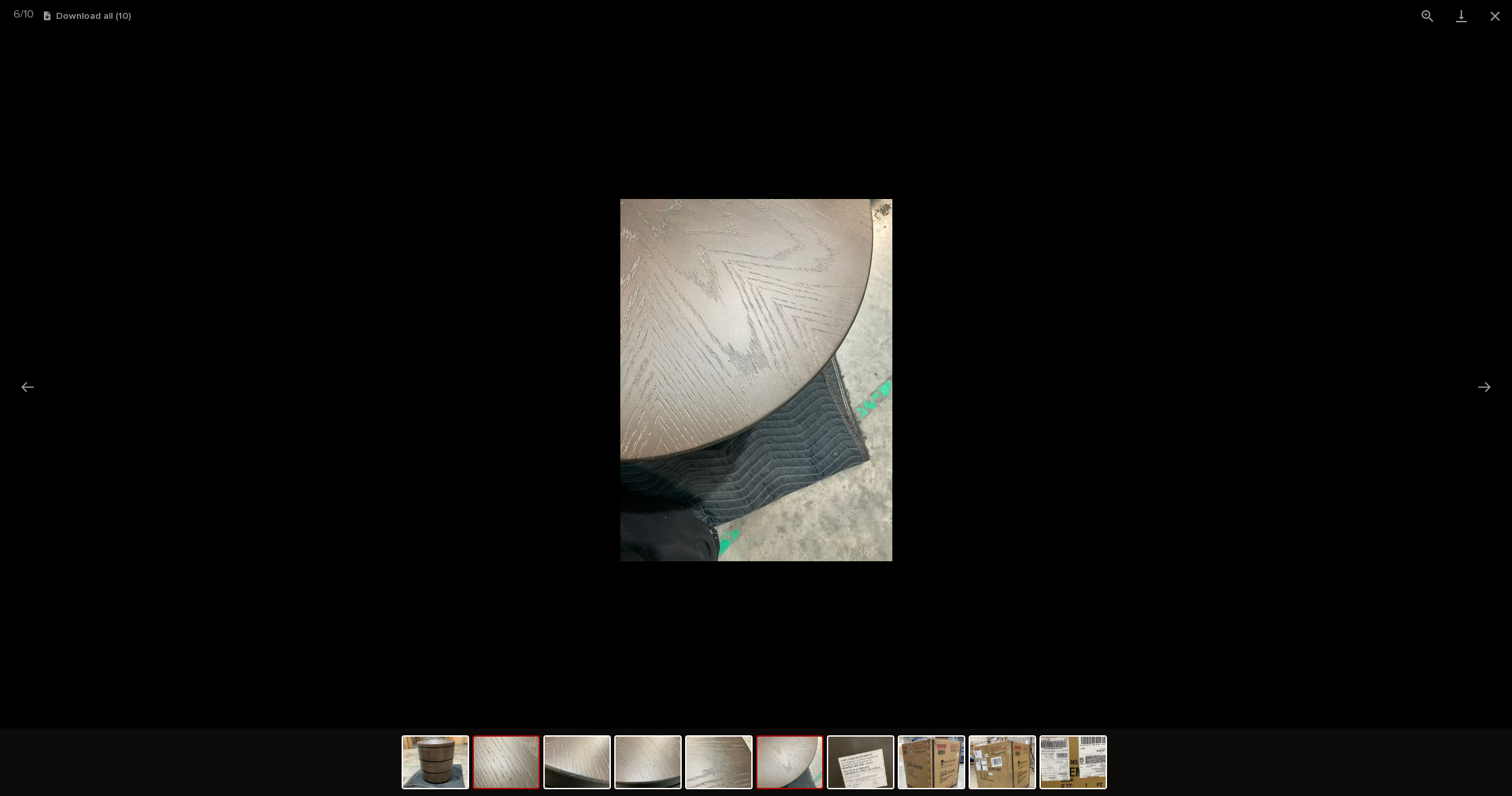
click at [497, 772] on img at bounding box center [506, 762] width 65 height 51
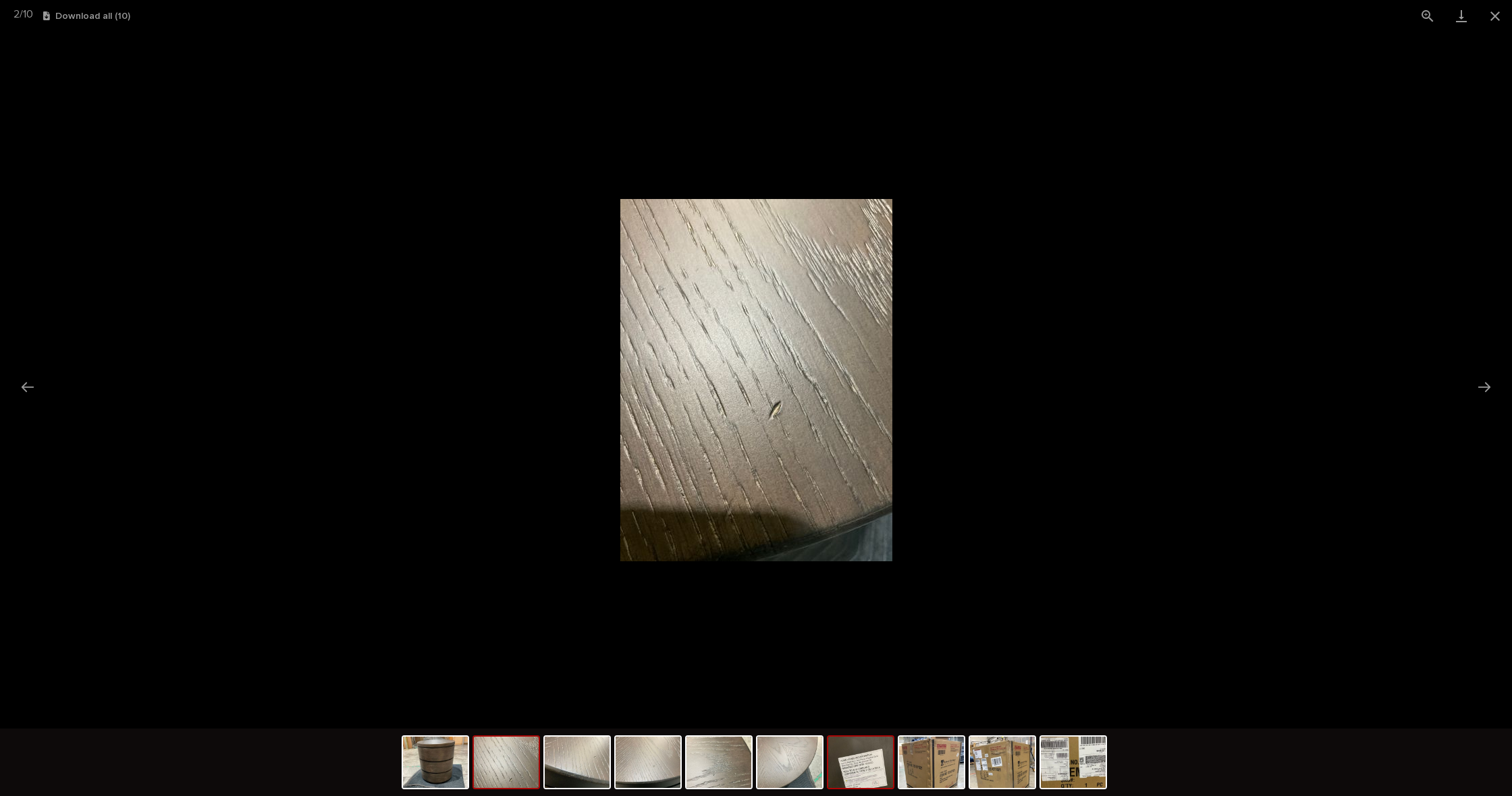
click at [877, 773] on img at bounding box center [860, 762] width 65 height 51
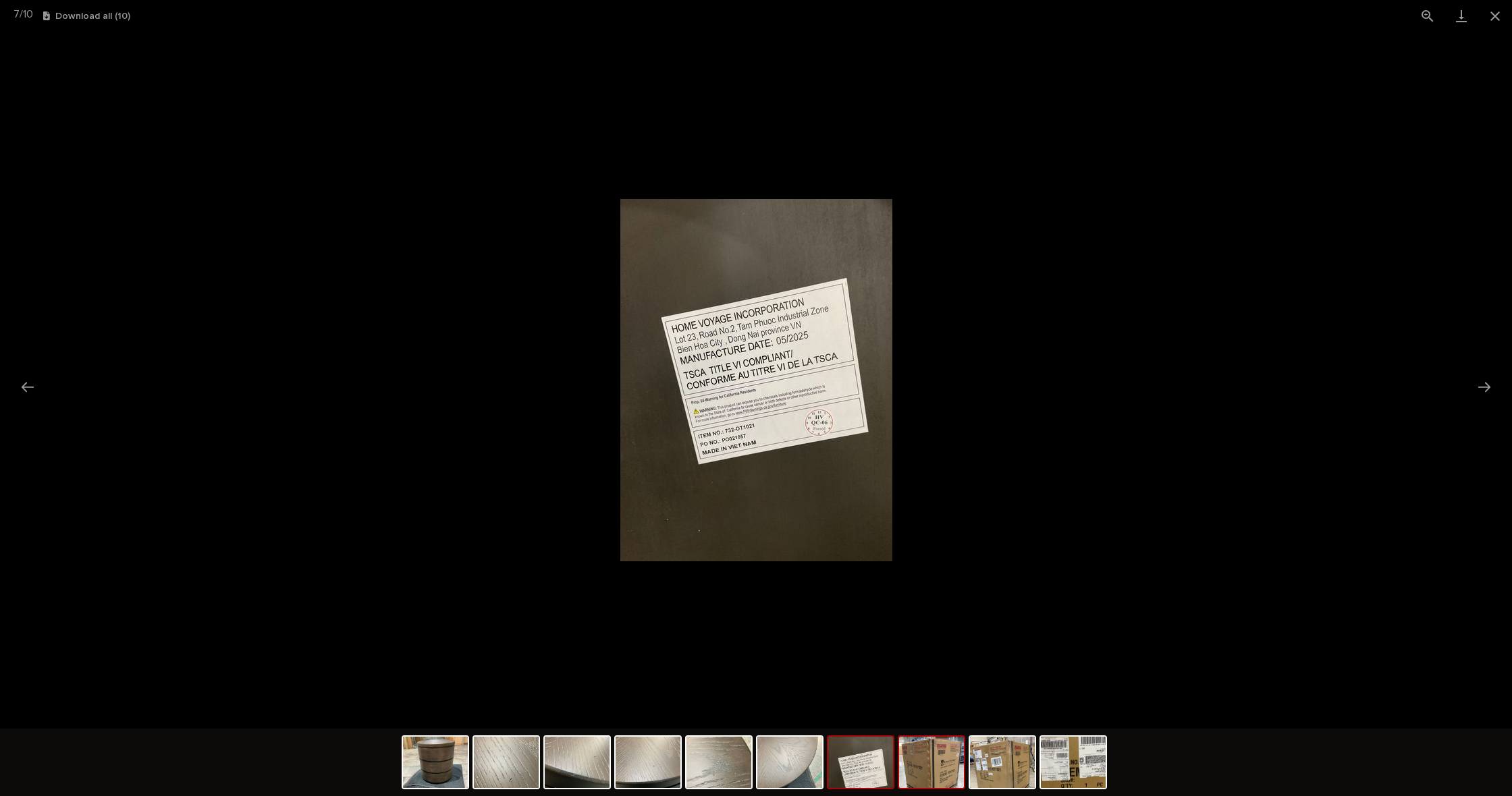
click at [933, 772] on img at bounding box center [931, 762] width 65 height 51
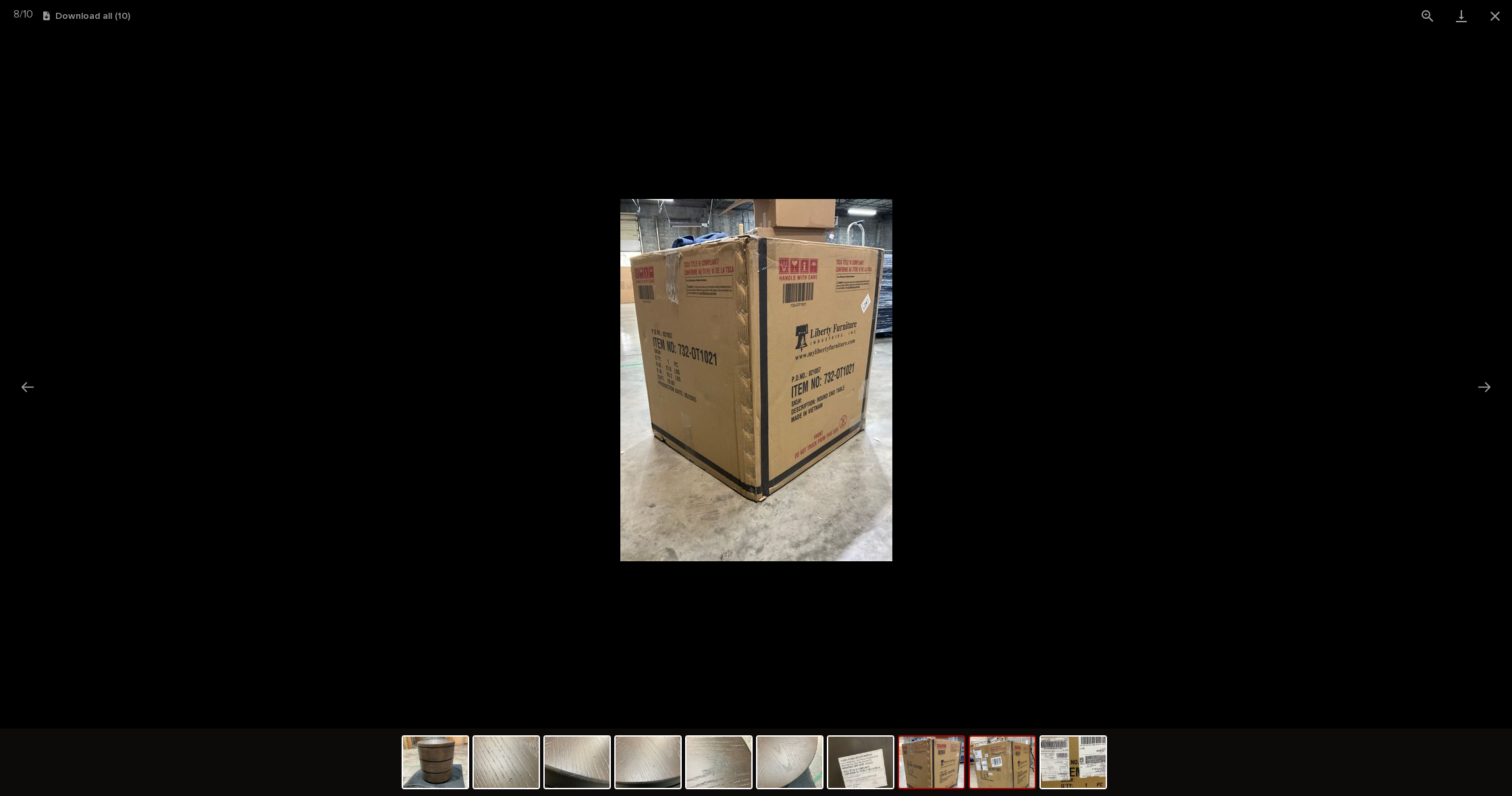
click at [1000, 768] on img at bounding box center [1002, 762] width 65 height 51
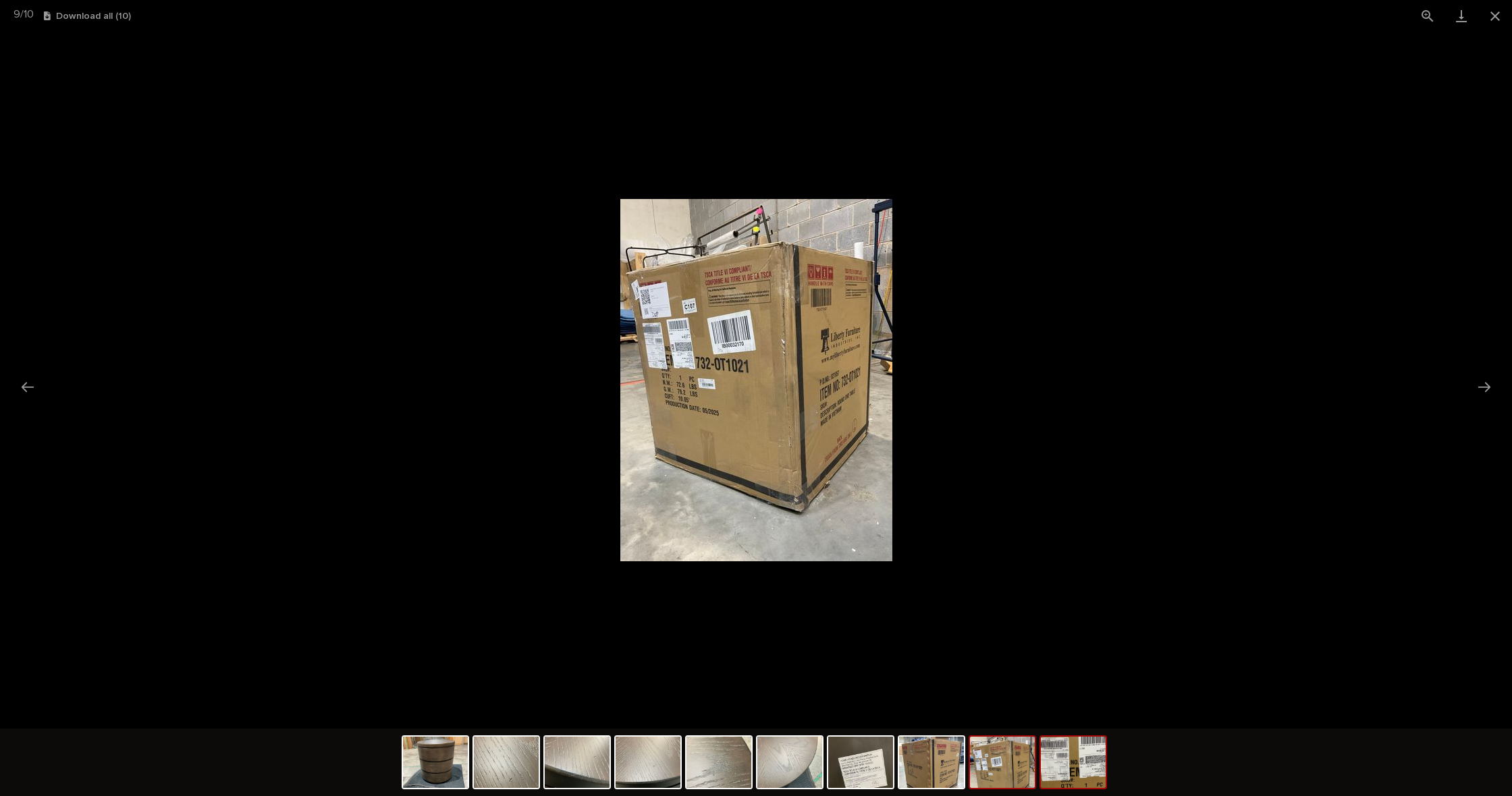
click at [1054, 771] on img at bounding box center [1073, 762] width 65 height 51
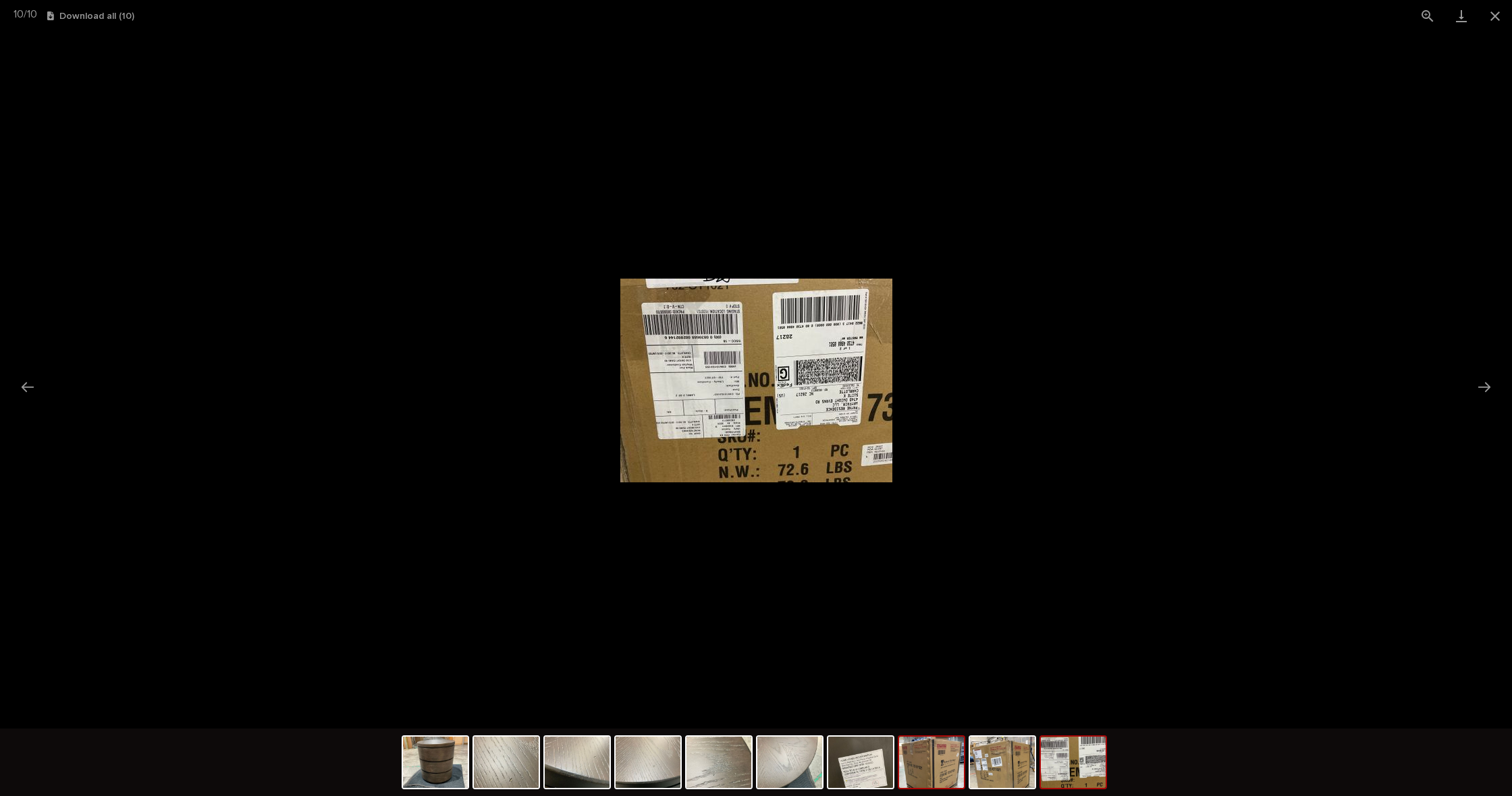
click at [941, 771] on img at bounding box center [931, 762] width 65 height 51
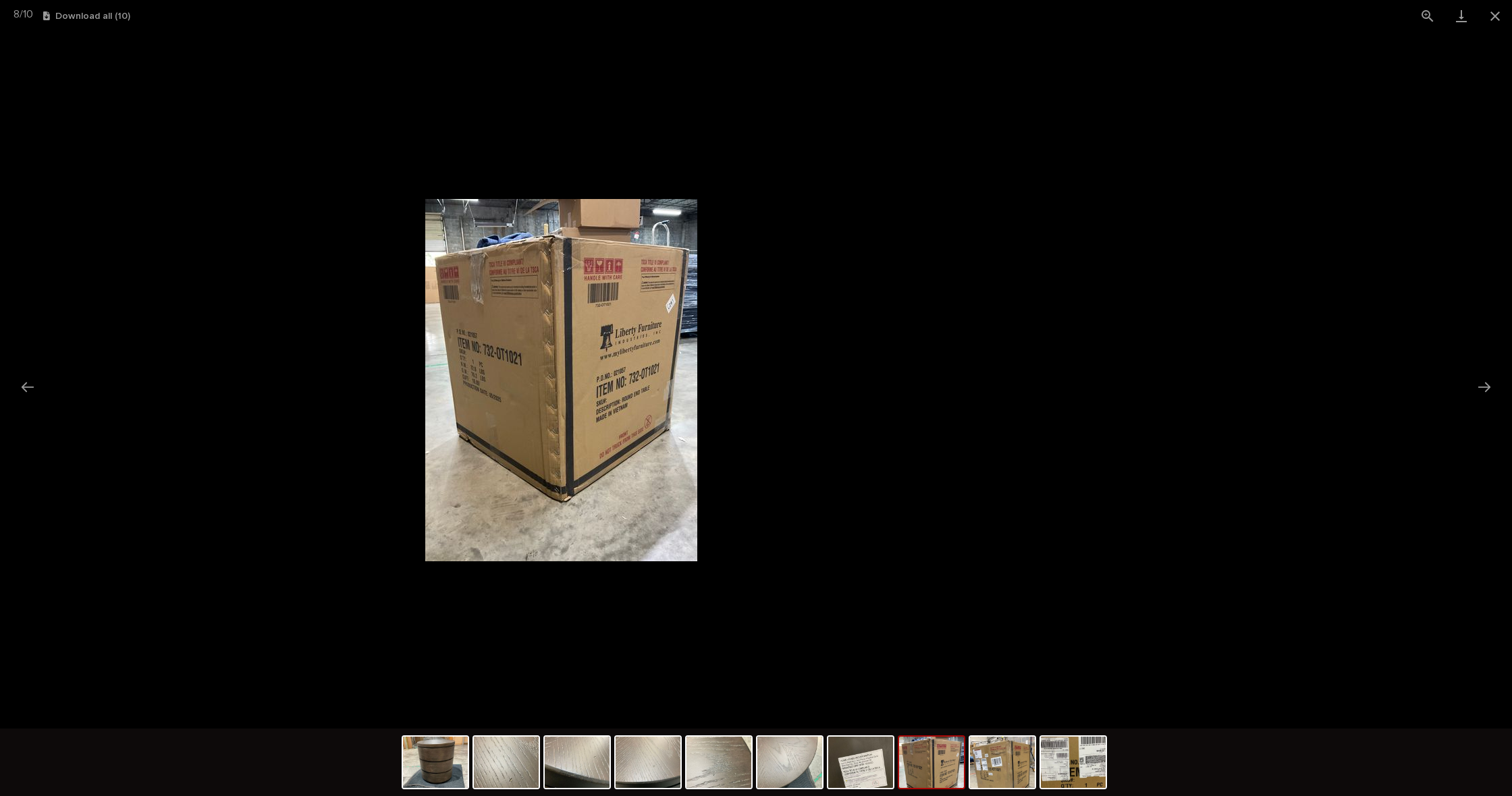
drag, startPoint x: 520, startPoint y: 772, endPoint x: 541, endPoint y: 756, distance: 26.4
click at [520, 772] on img at bounding box center [506, 762] width 65 height 51
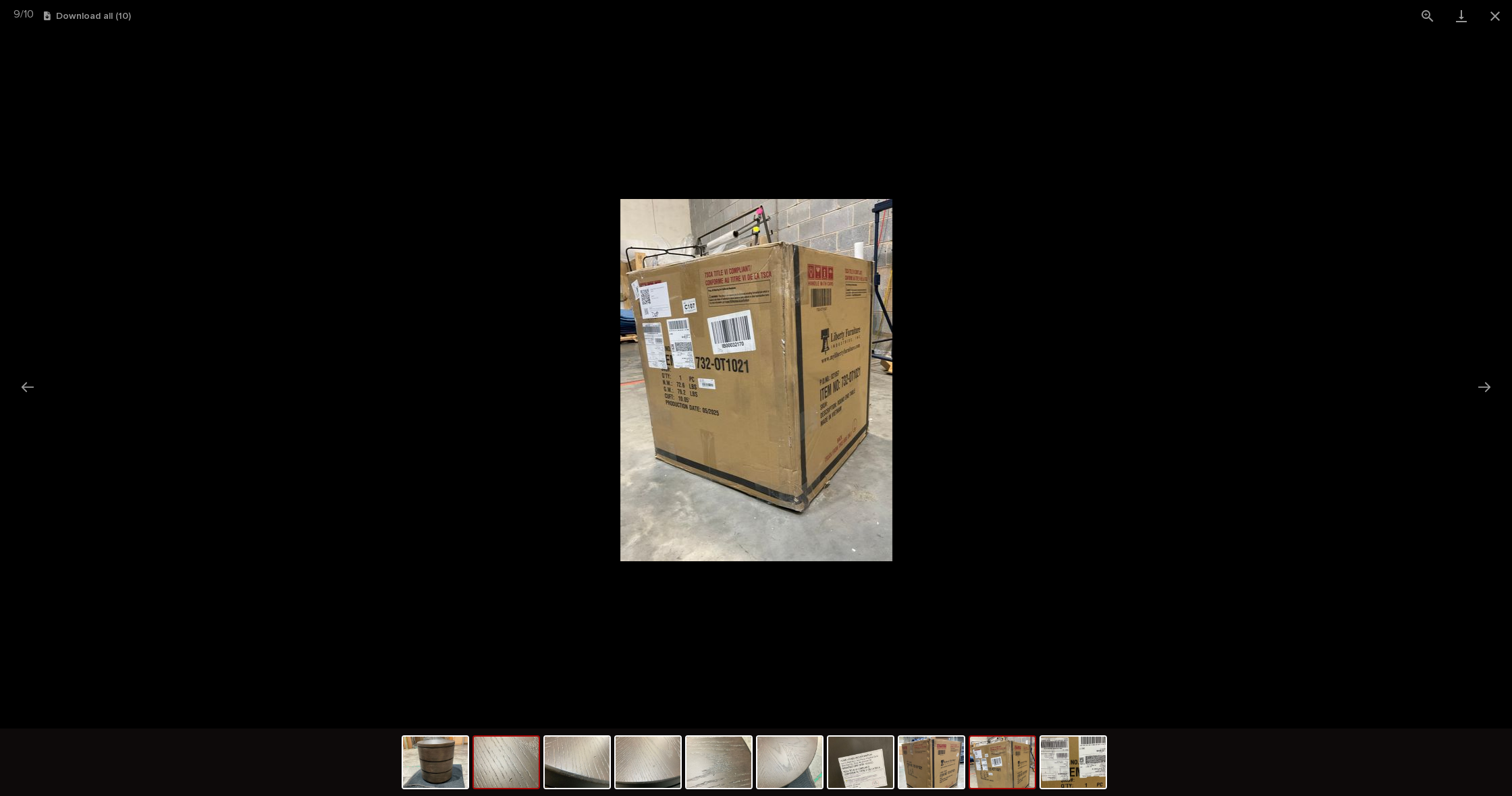
click at [507, 783] on img at bounding box center [506, 762] width 65 height 51
